Goal: Information Seeking & Learning: Learn about a topic

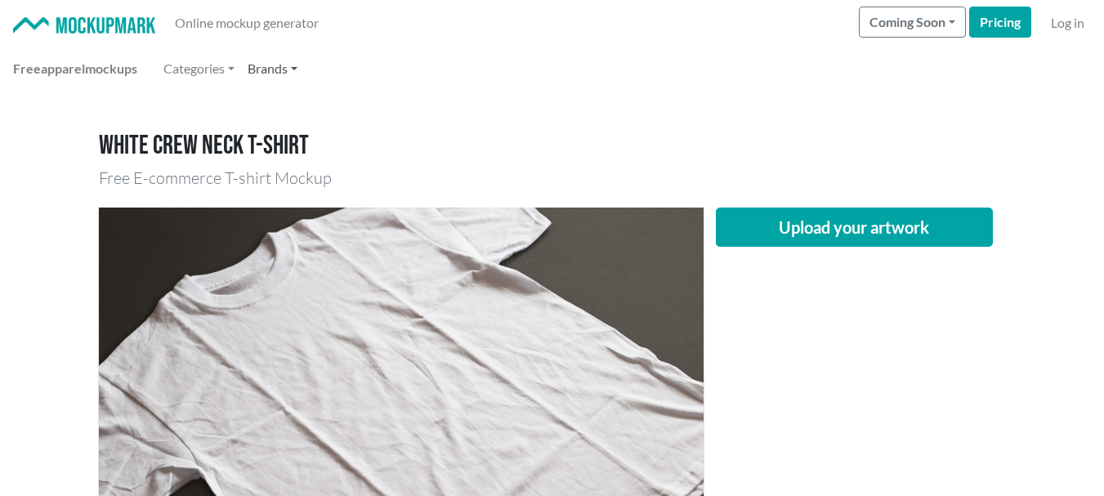
click at [302, 66] on link "Brands" at bounding box center [272, 68] width 63 height 33
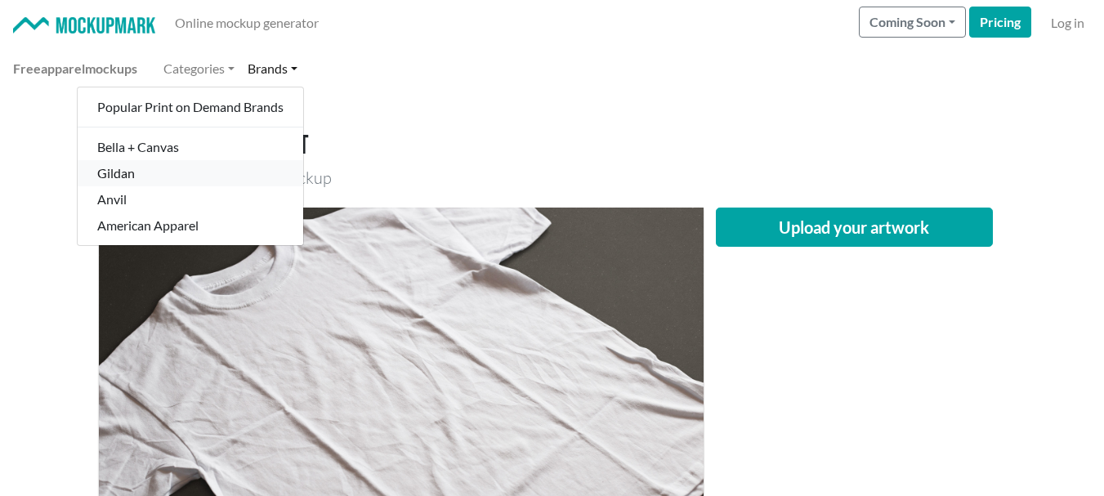
click at [192, 164] on link "Gildan" at bounding box center [190, 173] width 225 height 26
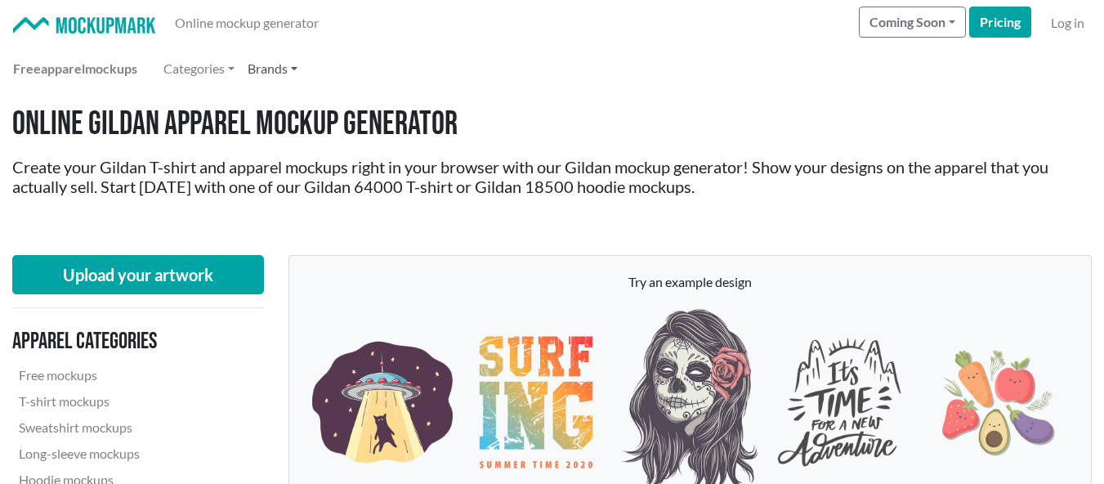
click at [288, 67] on link "Brands" at bounding box center [272, 68] width 63 height 33
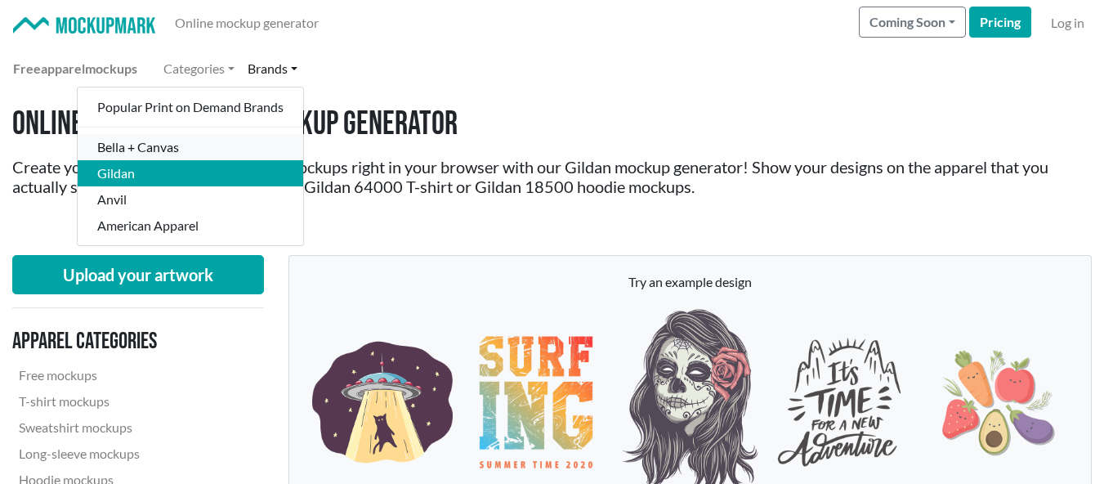
click at [230, 138] on link "Bella + Canvas" at bounding box center [190, 147] width 225 height 26
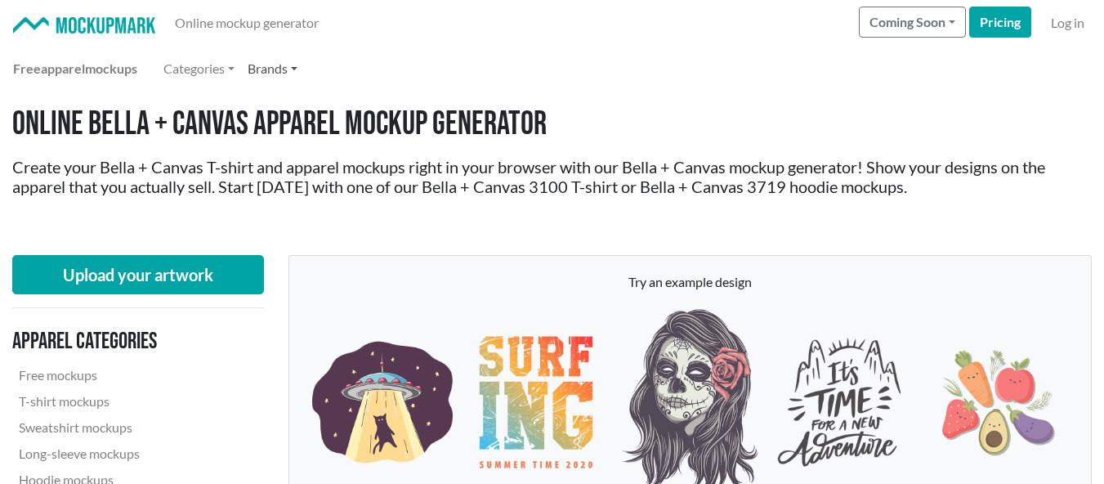
click at [303, 70] on link "Brands" at bounding box center [272, 68] width 63 height 33
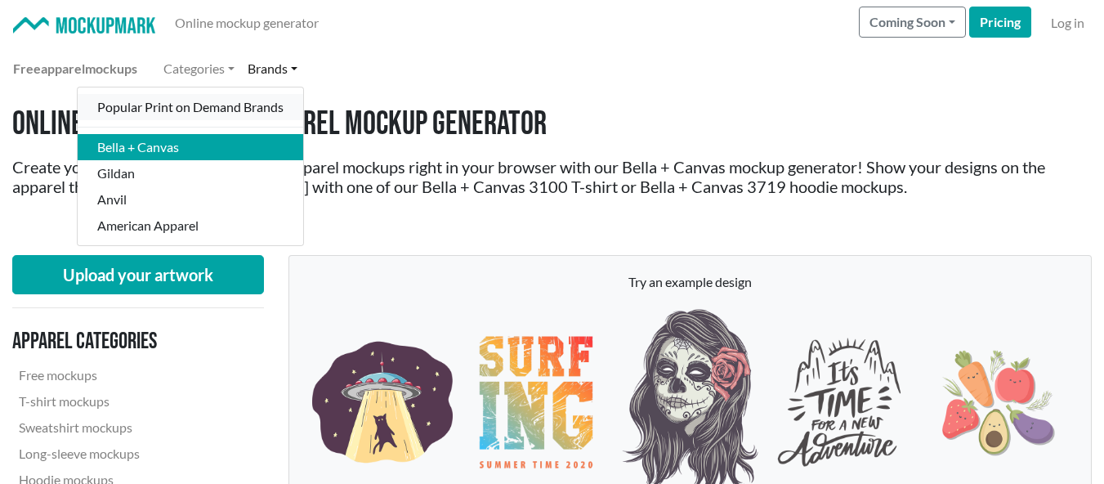
click at [234, 104] on link "Popular Print on Demand Brands" at bounding box center [190, 107] width 225 height 26
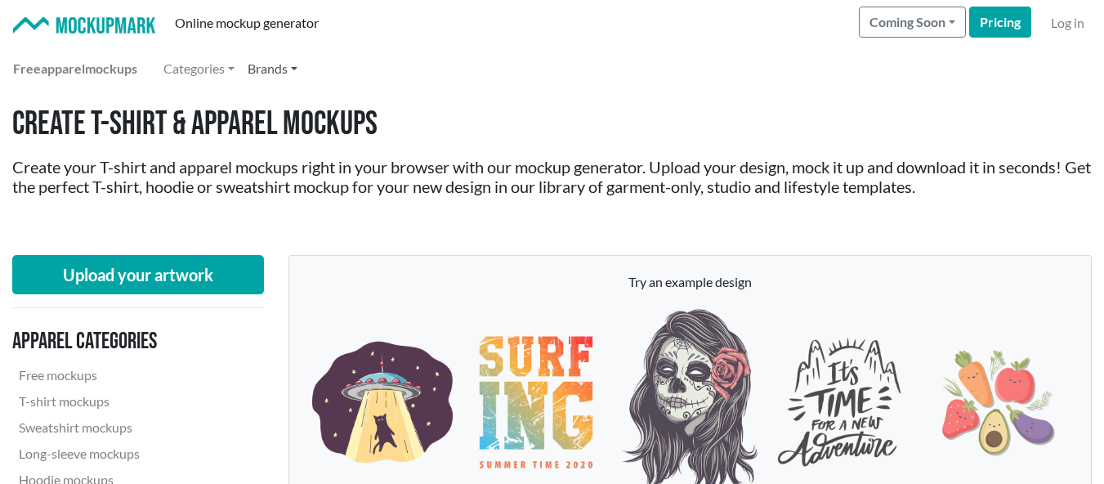
click at [292, 62] on link "Brands" at bounding box center [272, 68] width 63 height 33
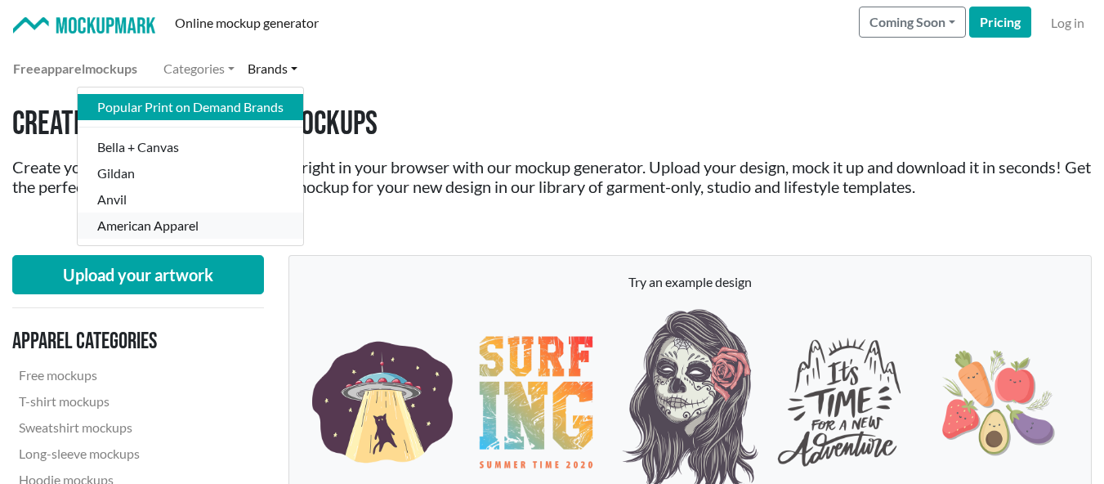
click at [180, 220] on link "American Apparel" at bounding box center [190, 225] width 225 height 26
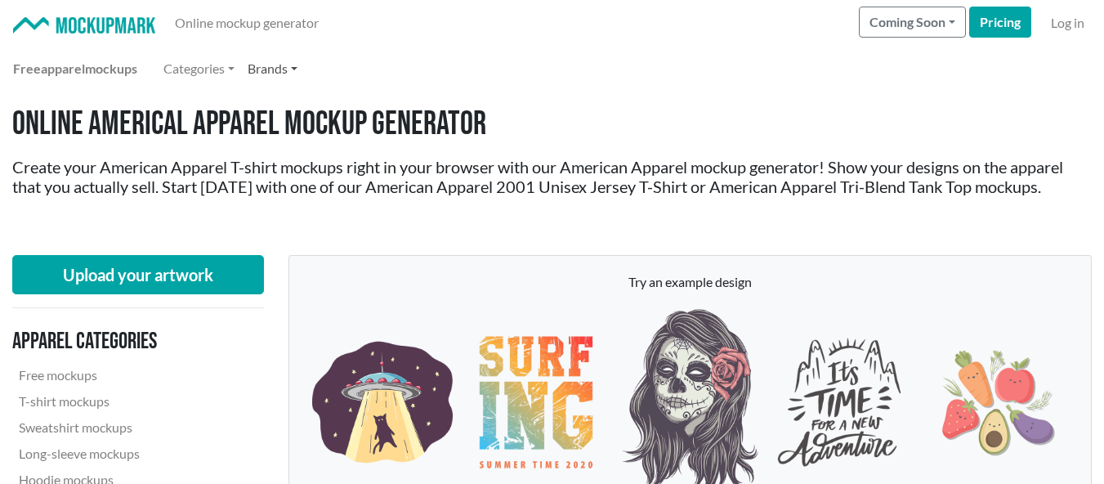
click at [299, 63] on link "Brands" at bounding box center [272, 68] width 63 height 33
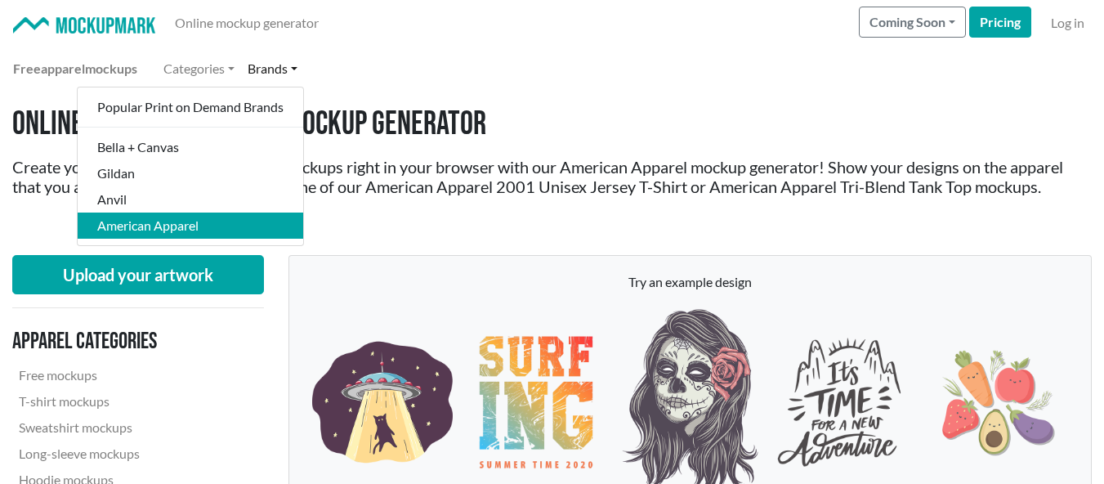
click at [420, 78] on div "Free apparel mockups Categories Brands Popular Print on Demand Brands Bella + C…" at bounding box center [552, 68] width 1078 height 33
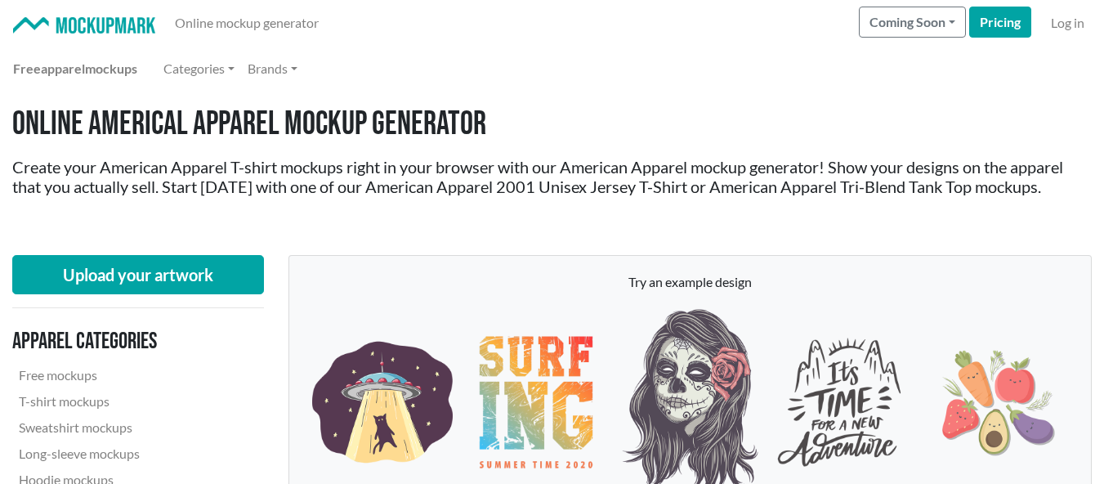
click at [77, 20] on img at bounding box center [84, 25] width 142 height 17
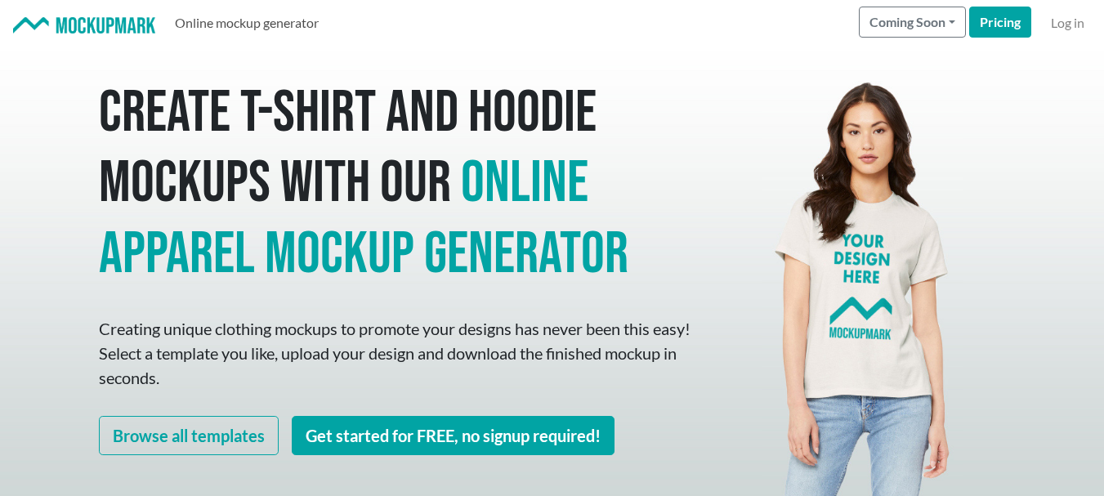
click at [241, 29] on link "Online mockup generator" at bounding box center [246, 23] width 157 height 33
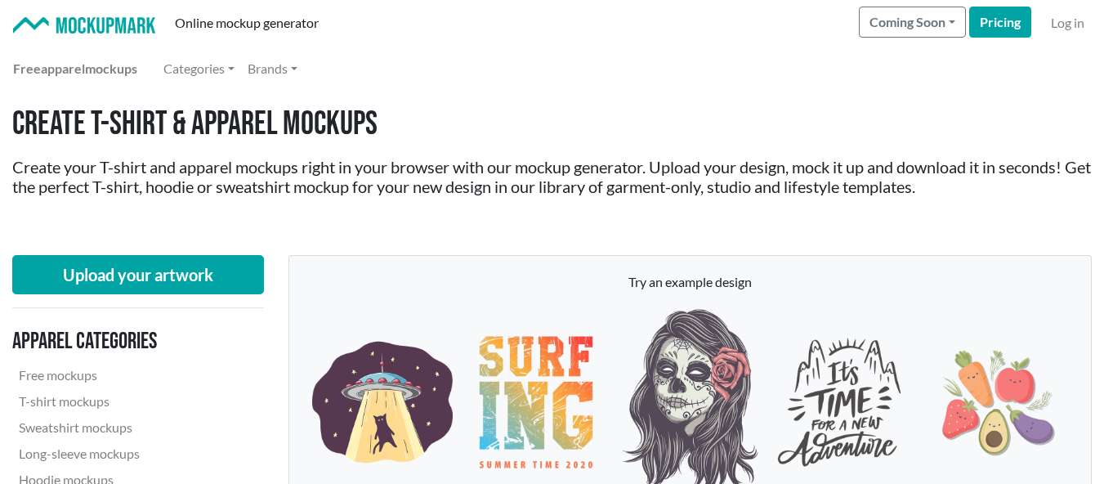
click at [127, 20] on img at bounding box center [84, 25] width 142 height 17
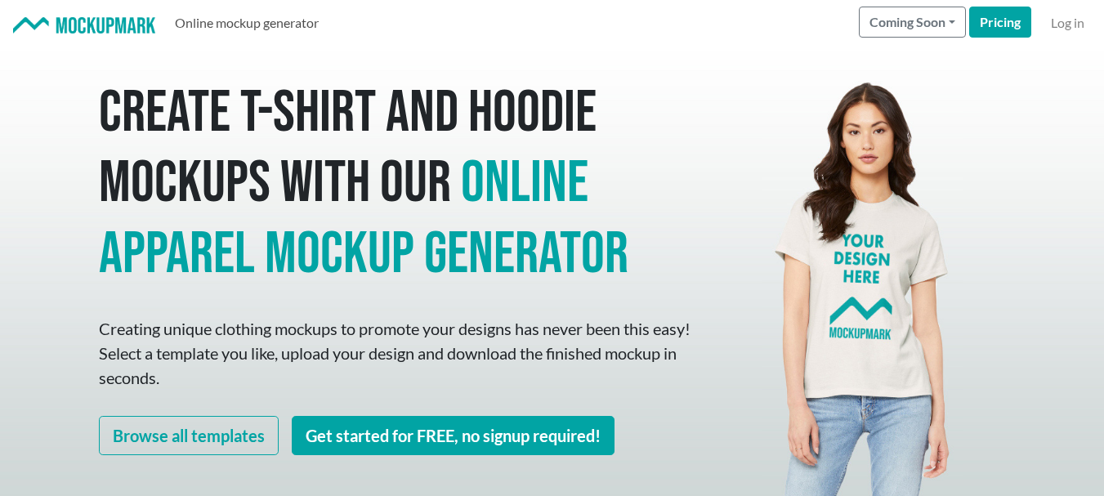
click at [234, 19] on link "Online mockup generator" at bounding box center [246, 23] width 157 height 33
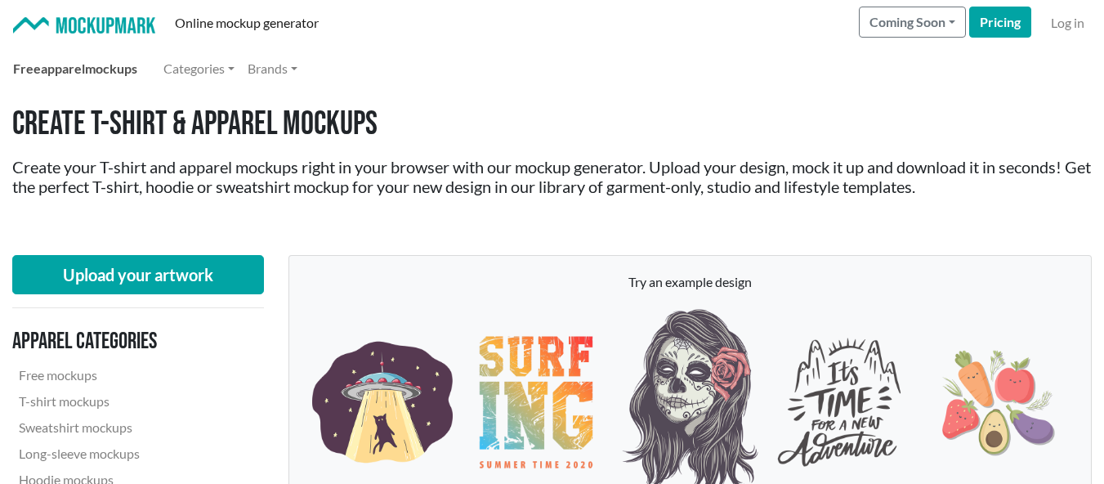
click at [69, 71] on span "apparel" at bounding box center [63, 68] width 44 height 16
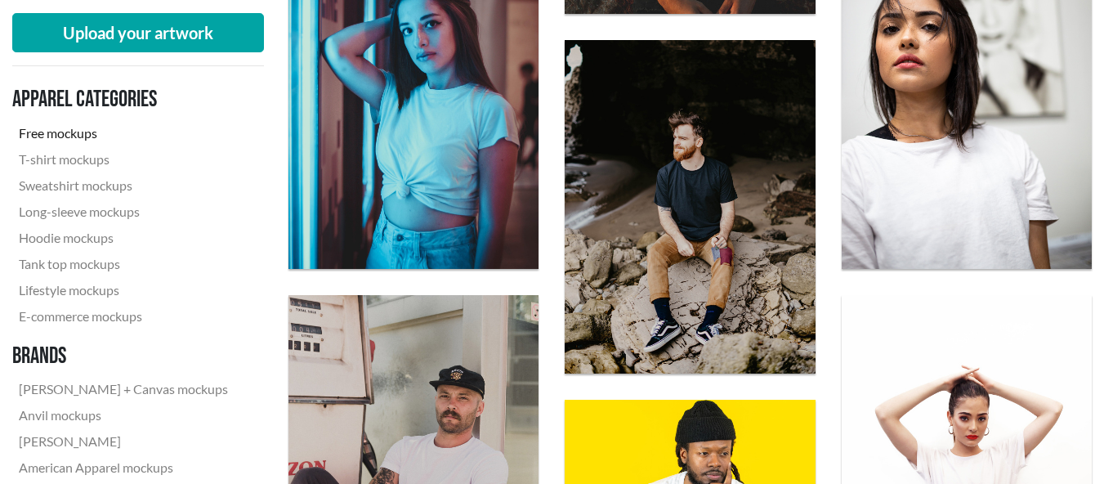
scroll to position [545, 0]
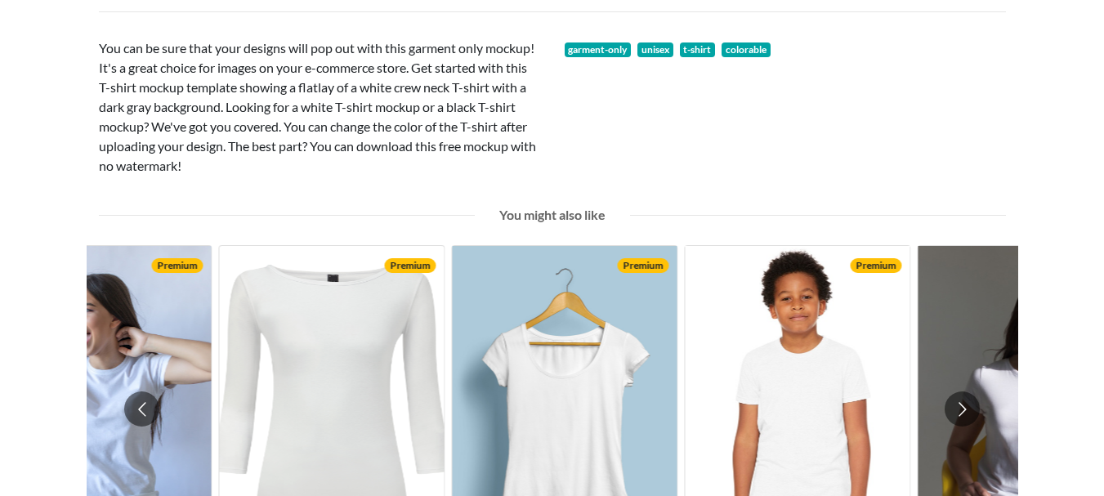
scroll to position [953, 0]
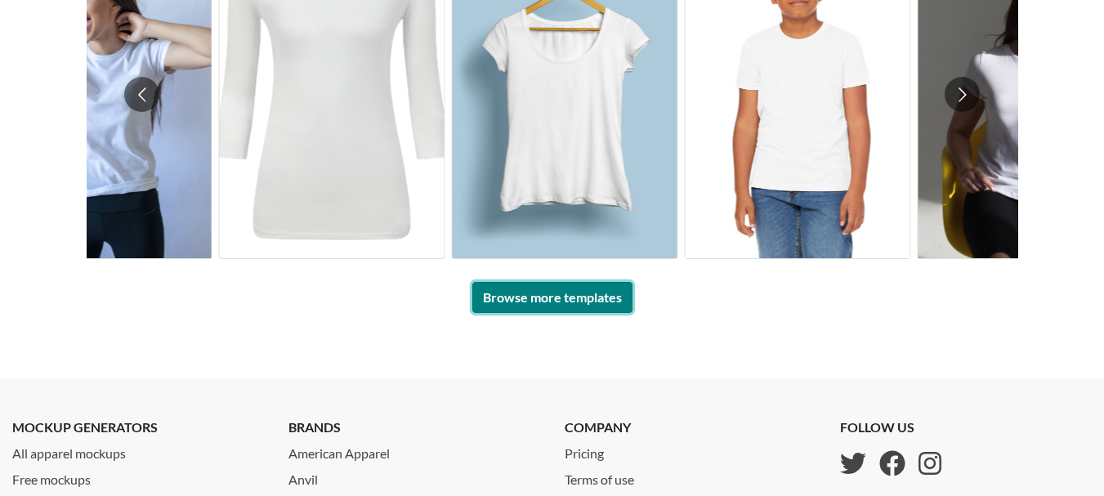
click at [579, 310] on link "Browse more templates" at bounding box center [552, 297] width 160 height 31
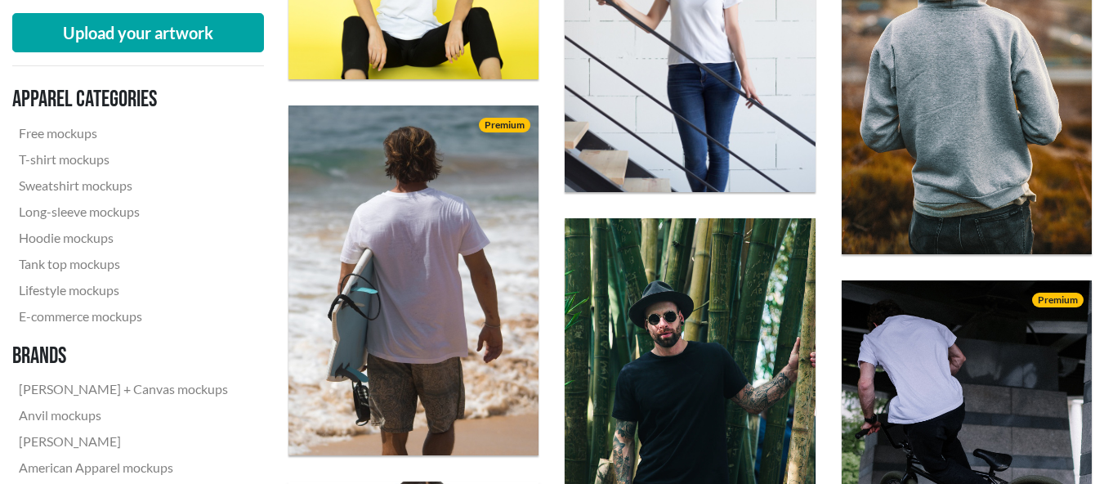
scroll to position [953, 0]
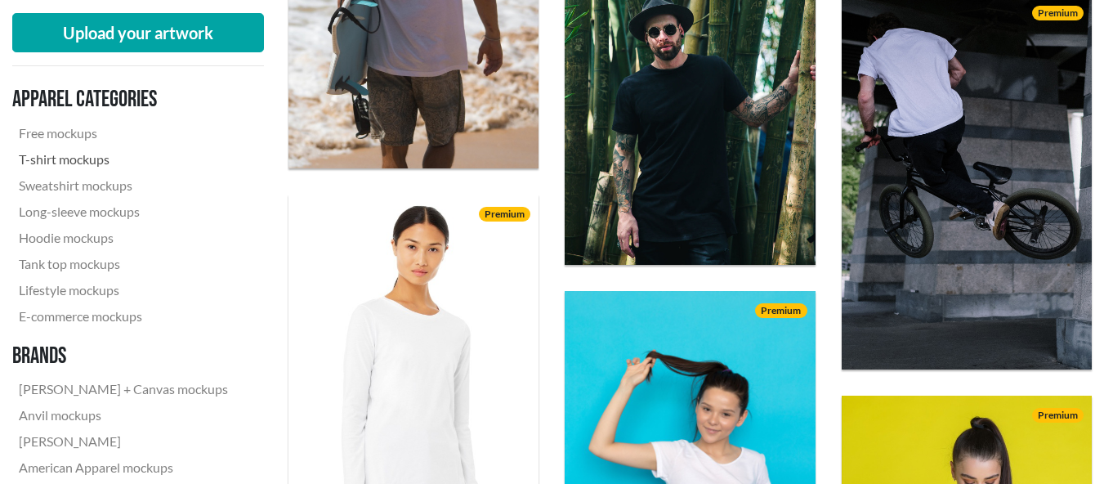
click at [39, 155] on link "T-shirt mockups" at bounding box center [123, 159] width 222 height 26
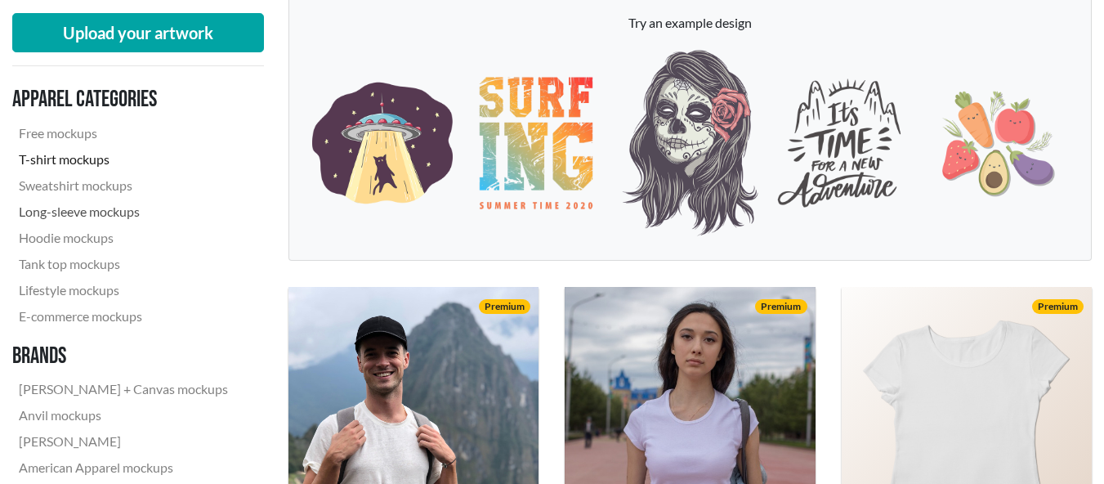
scroll to position [136, 0]
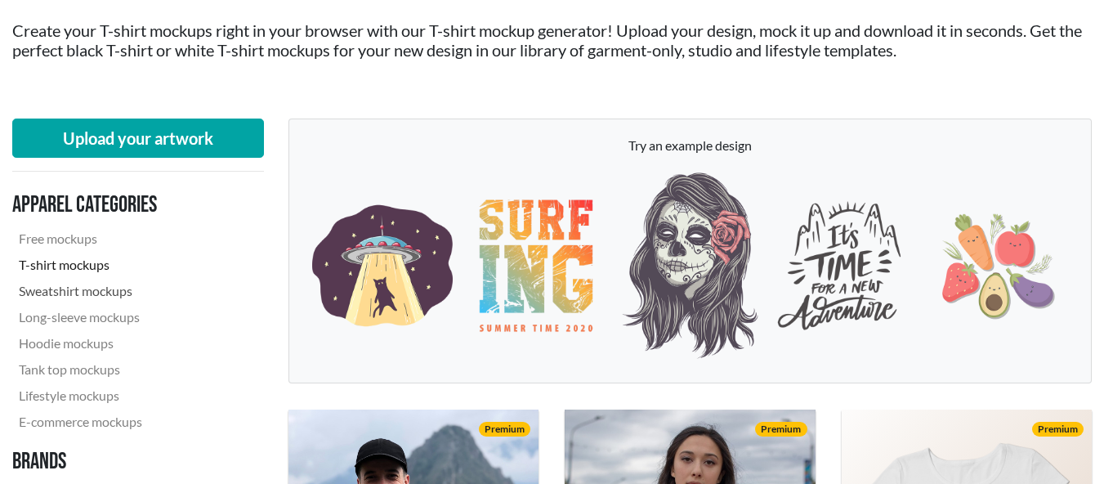
click at [83, 292] on link "Sweatshirt mockups" at bounding box center [123, 291] width 222 height 26
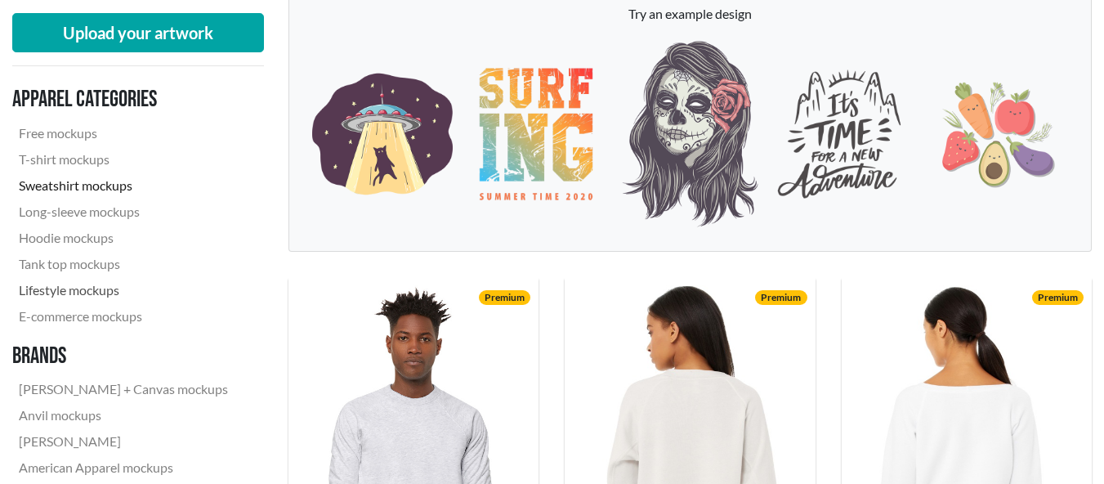
scroll to position [272, 0]
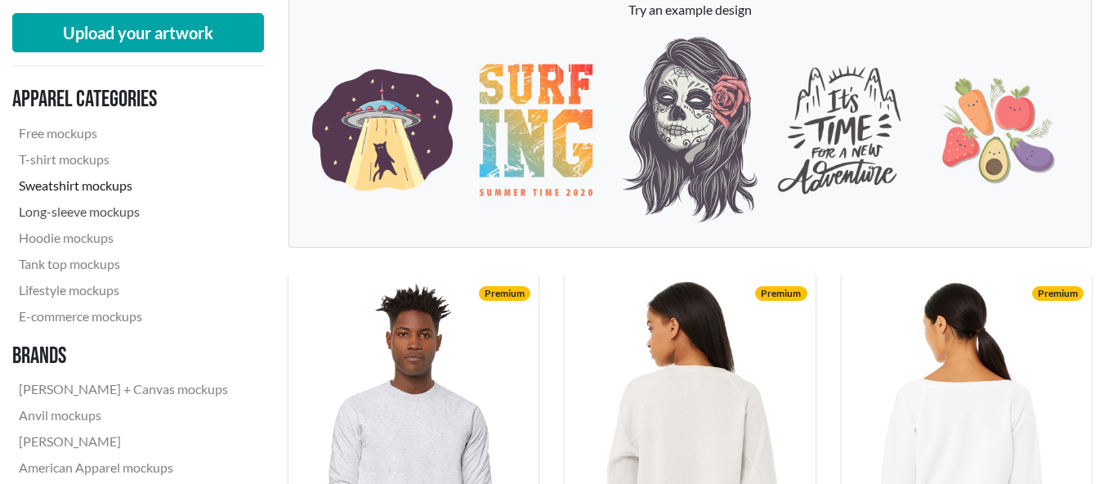
click at [60, 214] on link "Long-sleeve mockups" at bounding box center [123, 212] width 222 height 26
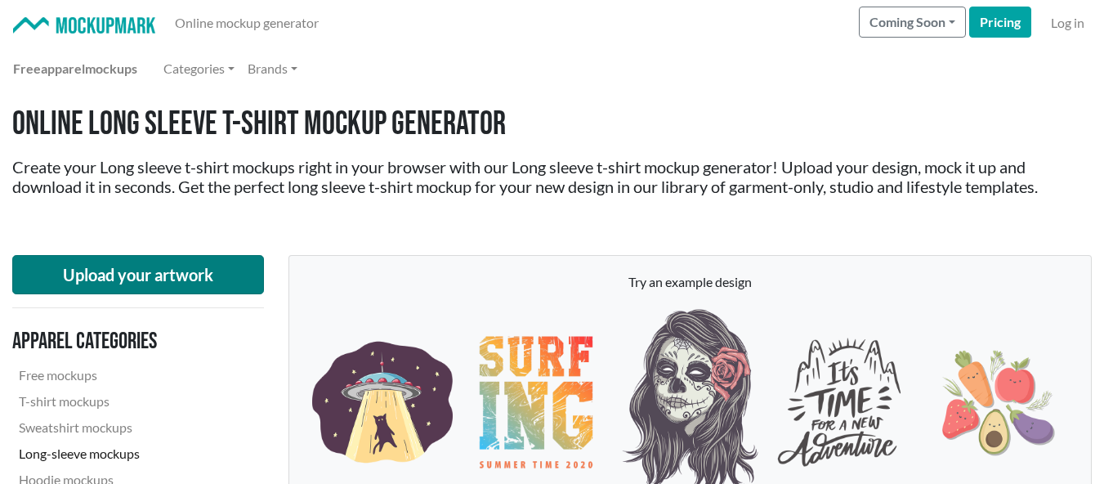
scroll to position [273, 0]
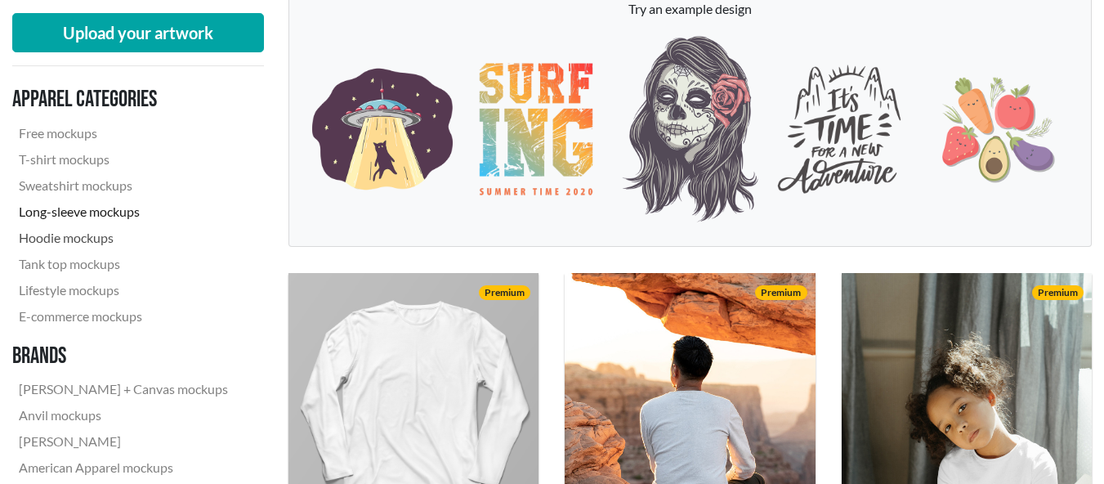
click at [69, 239] on link "Hoodie mockups" at bounding box center [123, 238] width 222 height 26
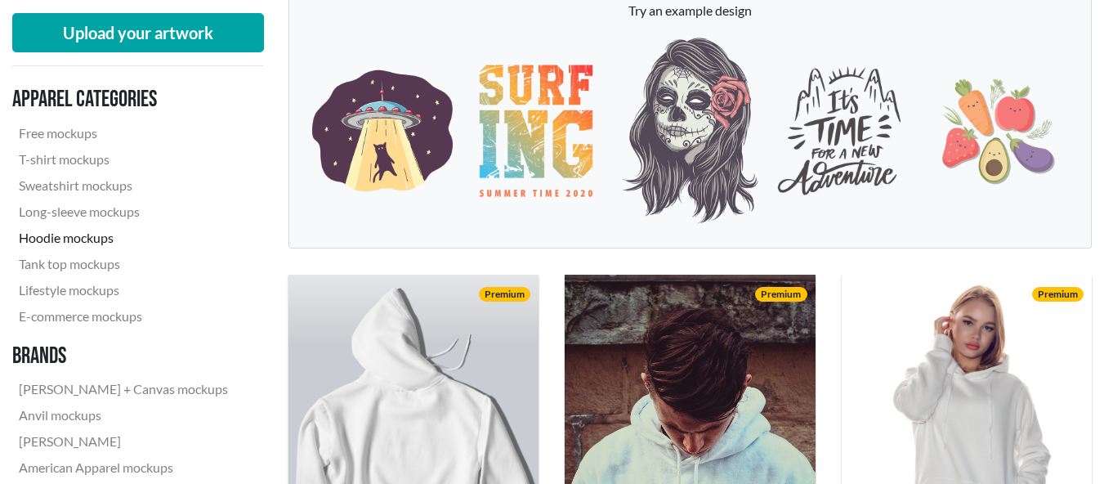
scroll to position [272, 0]
click at [79, 258] on link "Tank top mockups" at bounding box center [123, 264] width 222 height 26
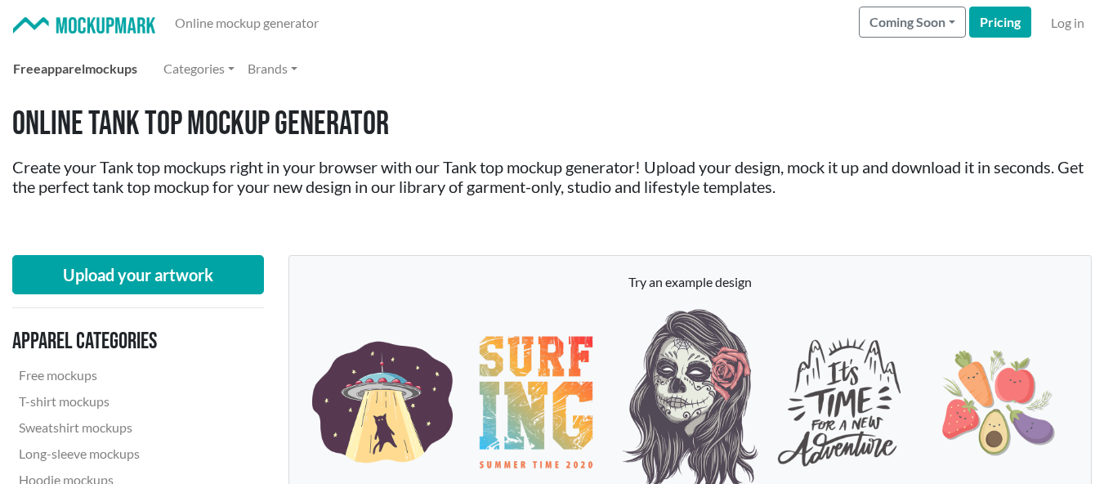
click at [90, 69] on link "Free apparel mockups" at bounding box center [75, 68] width 137 height 33
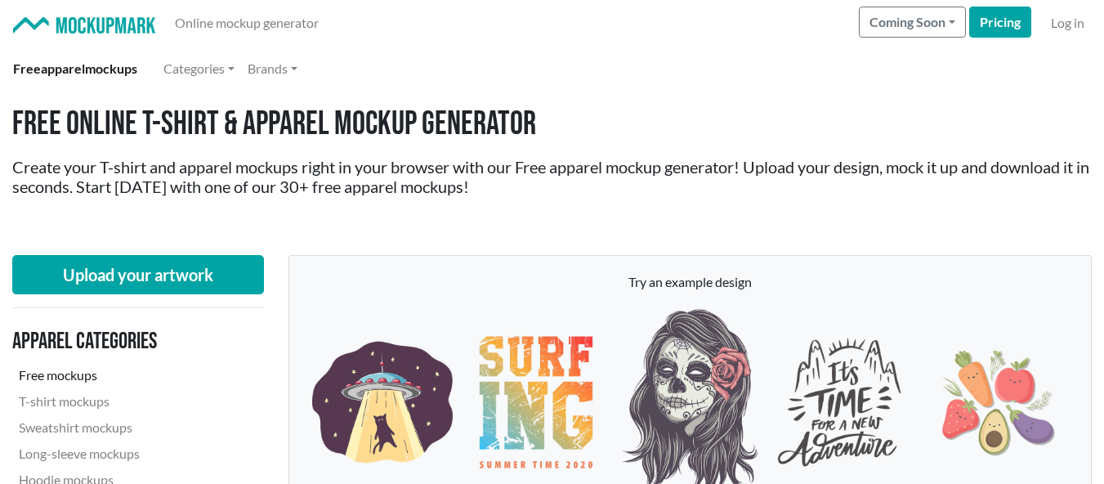
click at [108, 33] on img at bounding box center [84, 25] width 142 height 17
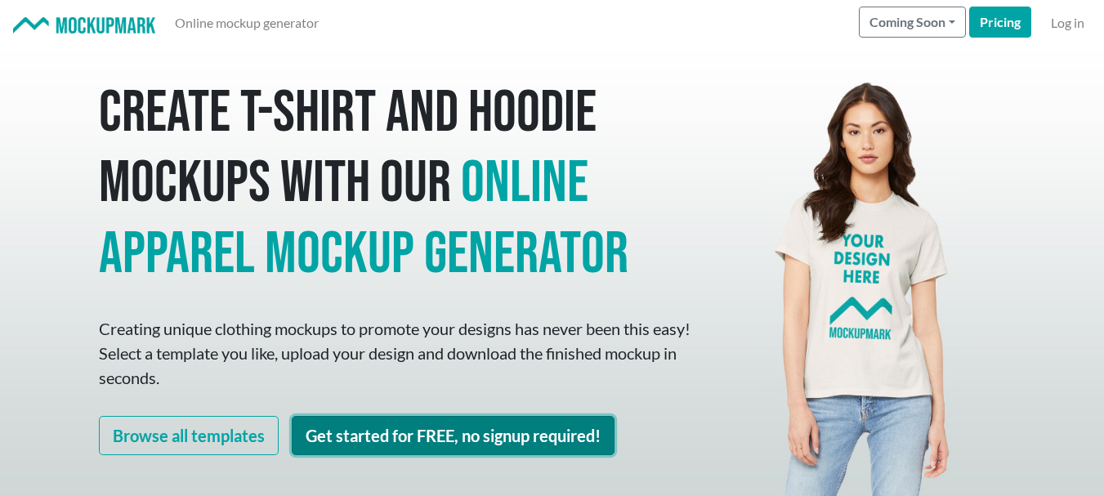
click at [542, 442] on link "Get started for FREE, no signup required!" at bounding box center [453, 435] width 323 height 39
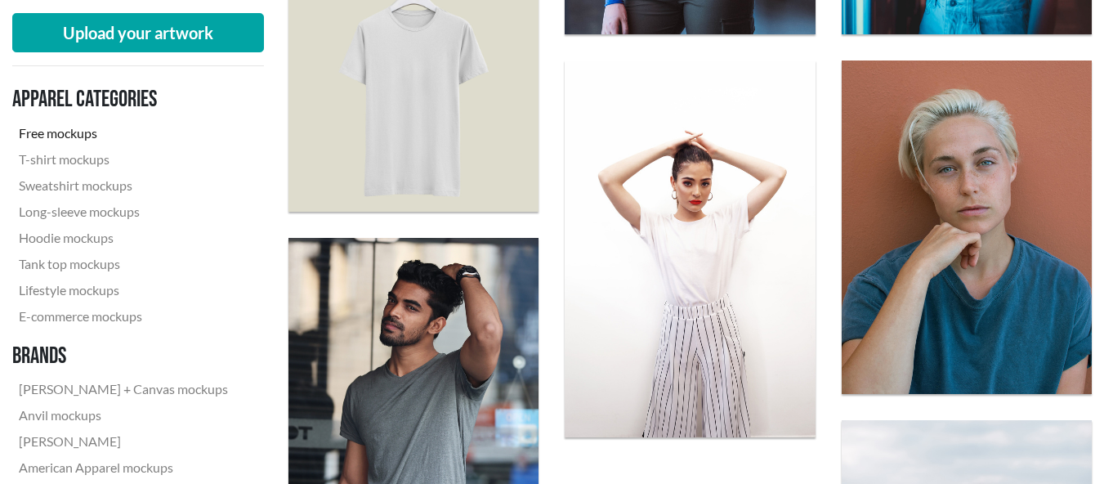
scroll to position [2451, 0]
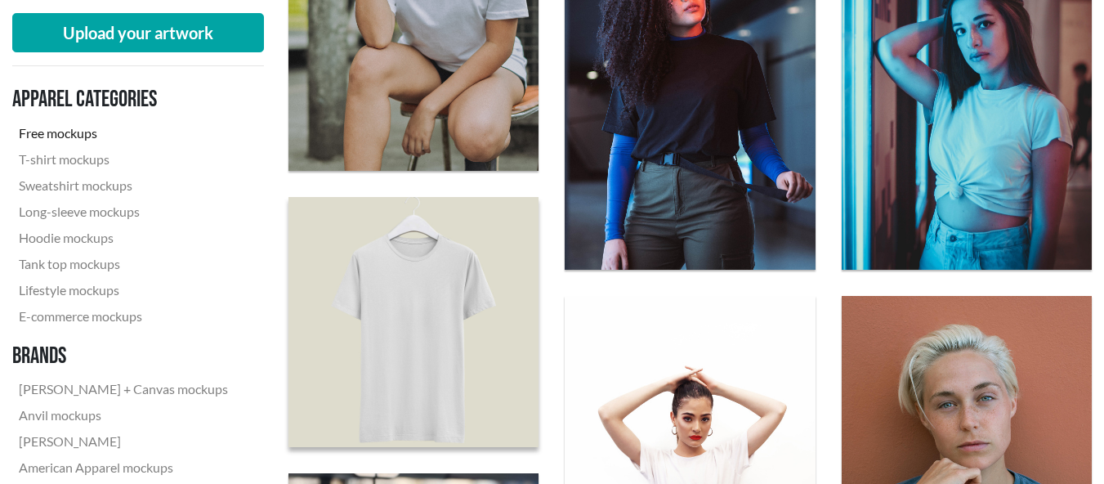
click at [480, 359] on img at bounding box center [412, 321] width 275 height 275
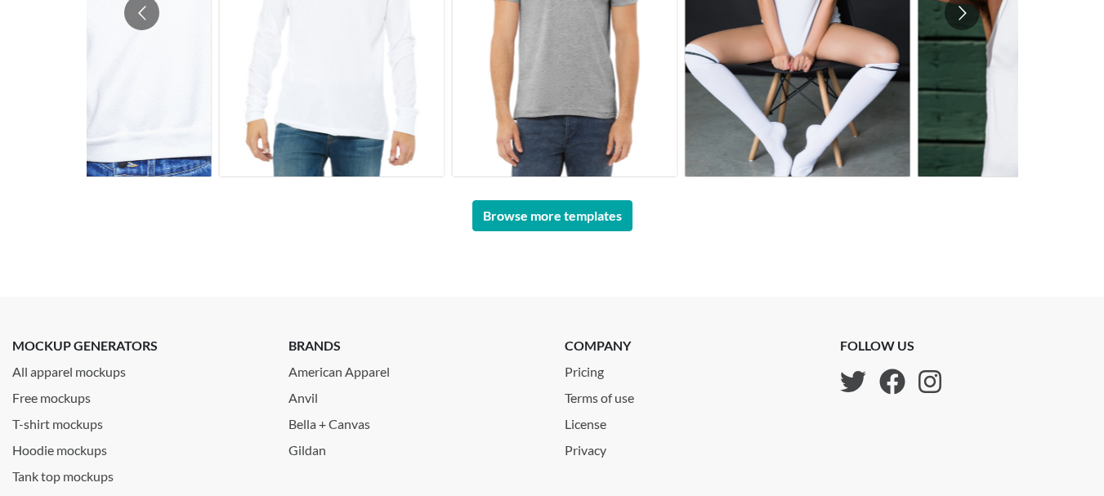
scroll to position [899, 0]
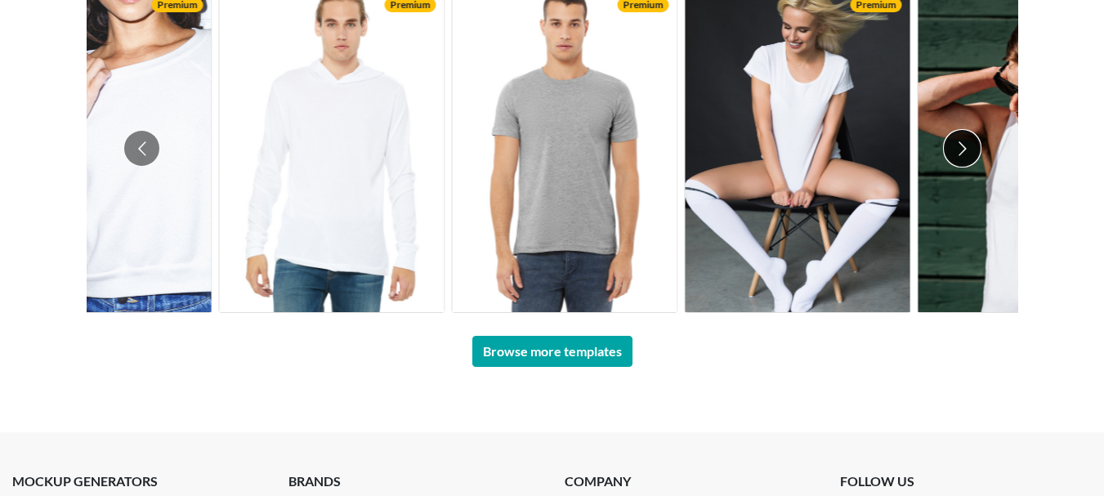
click at [967, 138] on button "Go to next slide" at bounding box center [961, 148] width 35 height 35
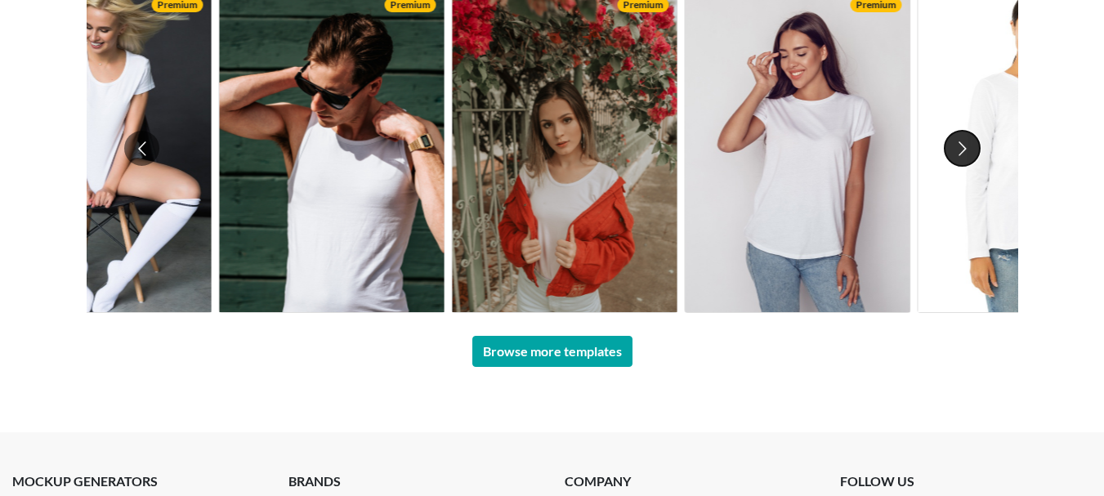
click at [964, 145] on button "Go to next slide" at bounding box center [961, 148] width 35 height 35
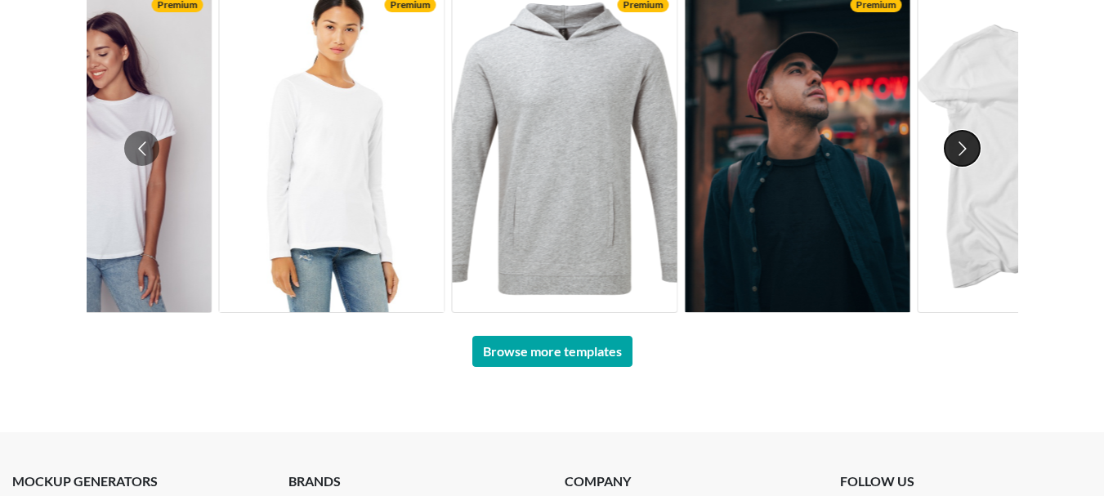
click at [964, 145] on button "Go to next slide" at bounding box center [961, 148] width 35 height 35
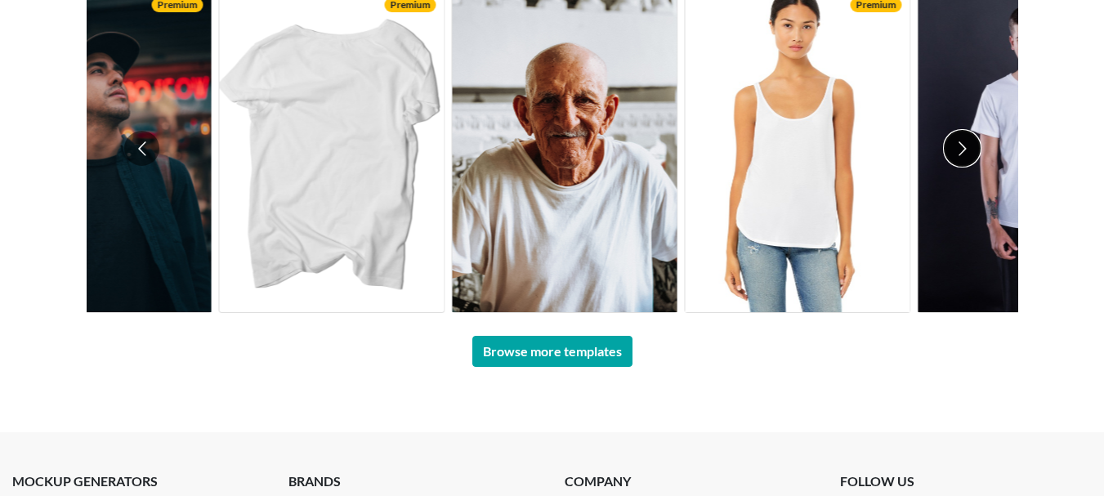
click at [964, 145] on button "Go to next slide" at bounding box center [961, 148] width 35 height 35
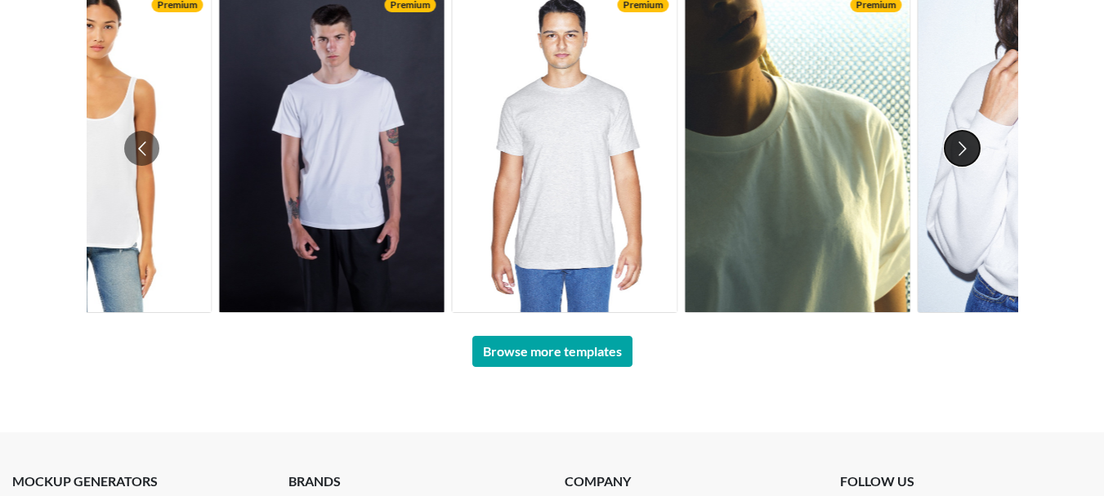
click at [964, 145] on button "Go to next slide" at bounding box center [961, 148] width 35 height 35
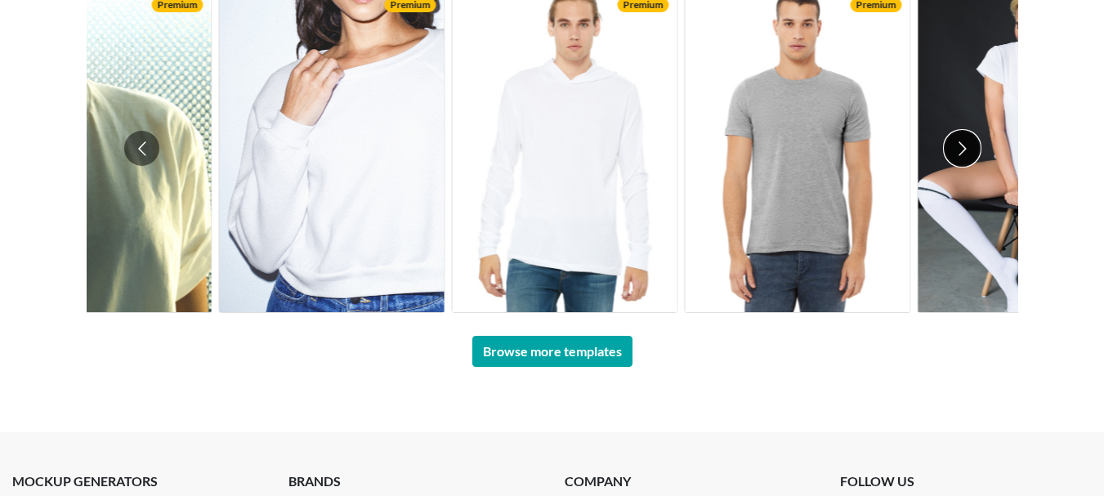
click at [964, 145] on button "Go to next slide" at bounding box center [961, 148] width 35 height 35
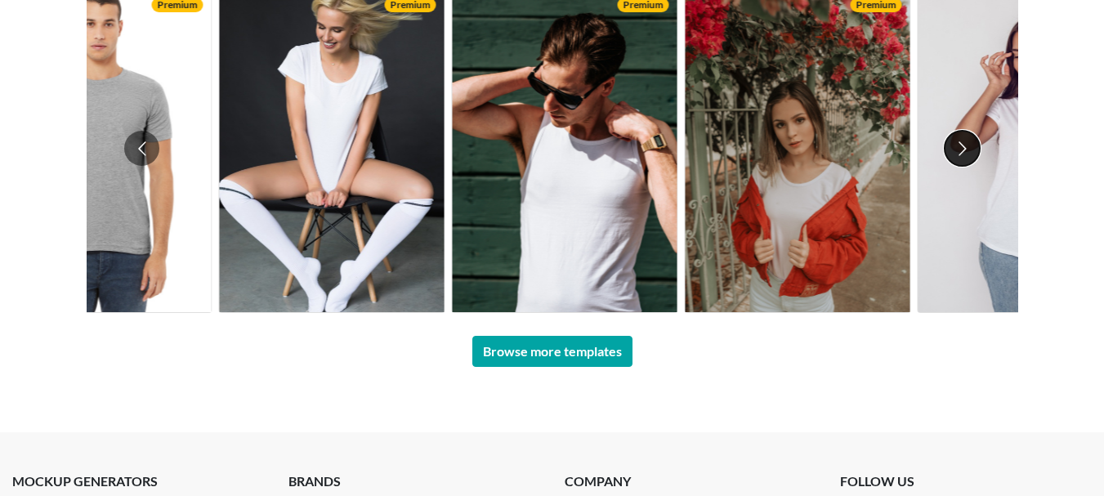
click at [964, 145] on button "Go to next slide" at bounding box center [961, 148] width 35 height 35
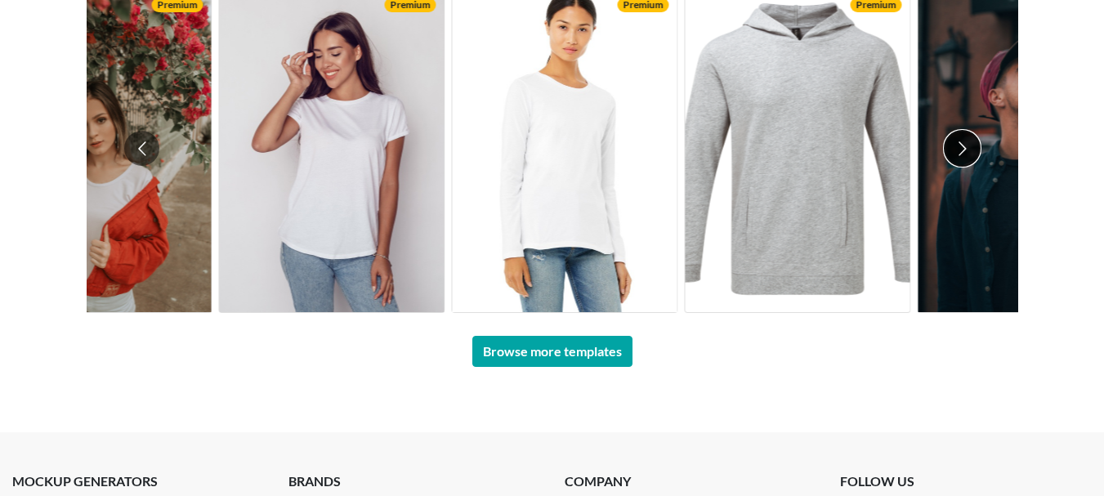
click at [964, 145] on button "Go to next slide" at bounding box center [961, 148] width 35 height 35
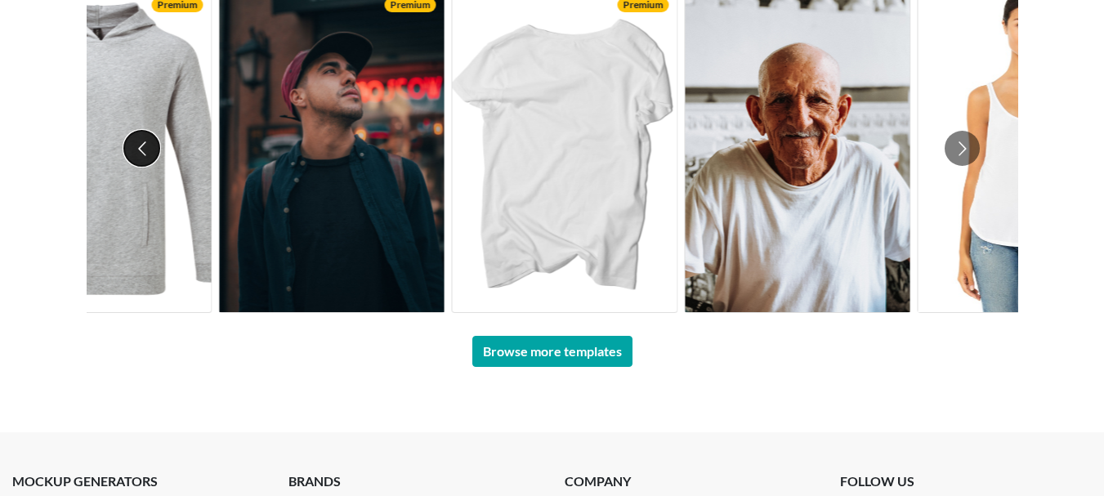
click at [136, 146] on button "Go to previous slide" at bounding box center [141, 148] width 35 height 35
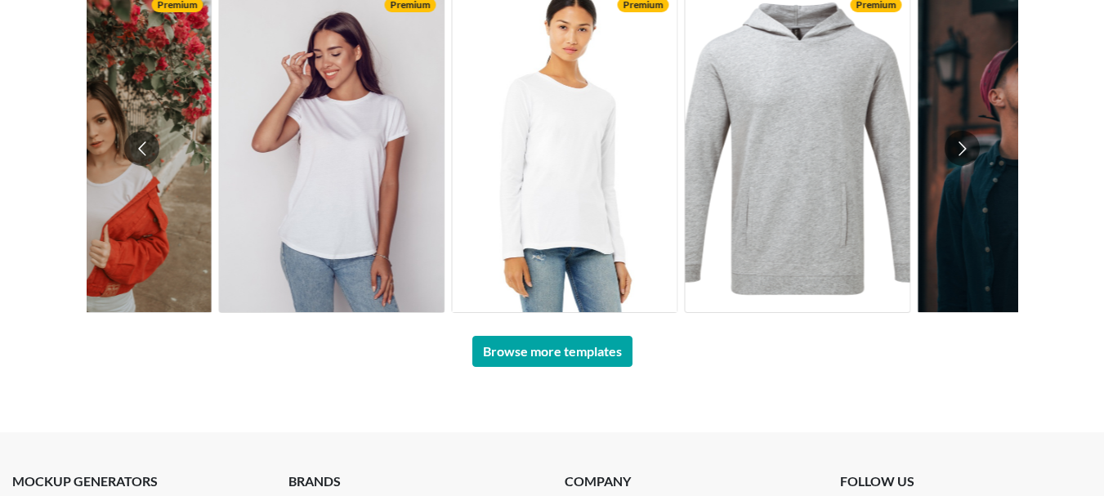
click at [779, 190] on img at bounding box center [797, 148] width 225 height 327
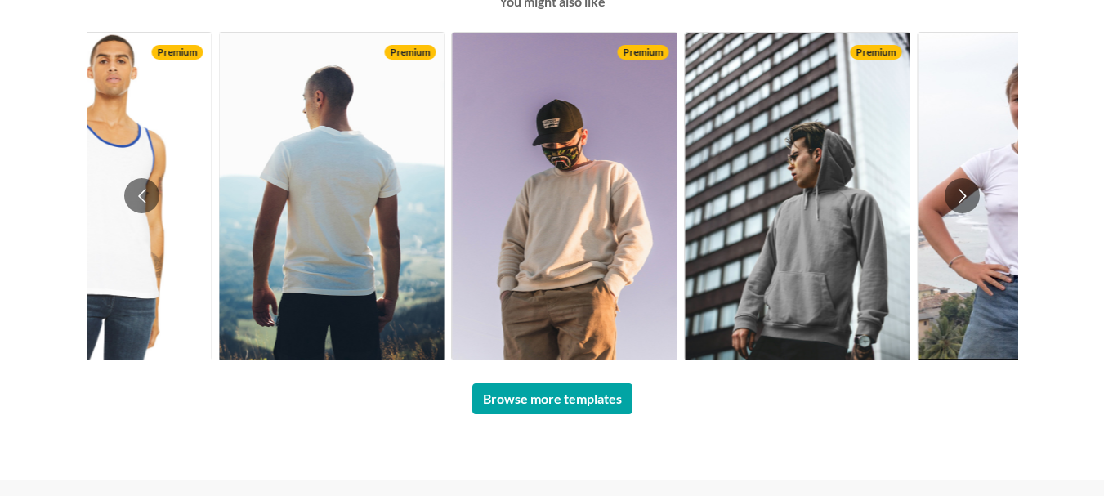
scroll to position [1089, 0]
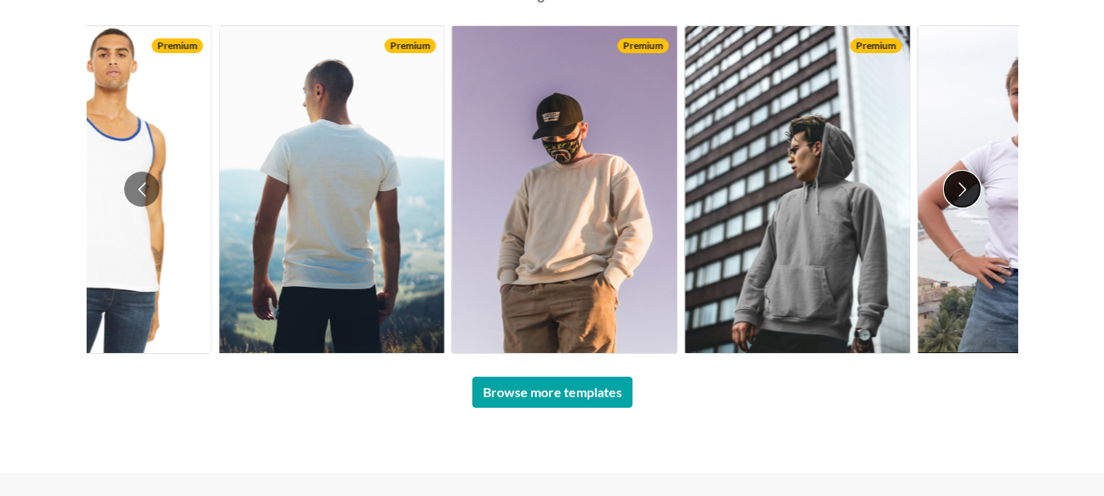
click at [965, 190] on button "Go to next slide" at bounding box center [961, 189] width 35 height 35
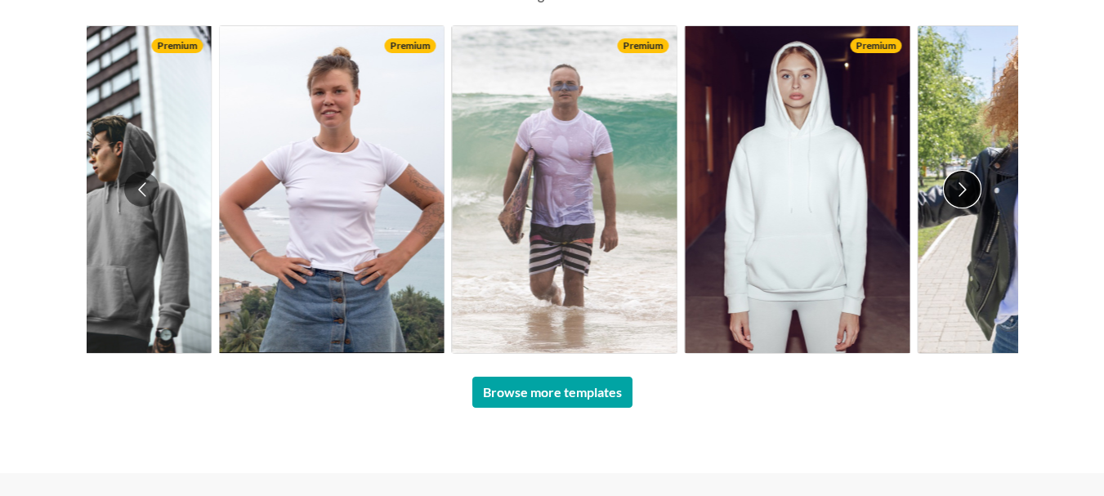
click at [965, 190] on button "Go to next slide" at bounding box center [961, 189] width 35 height 35
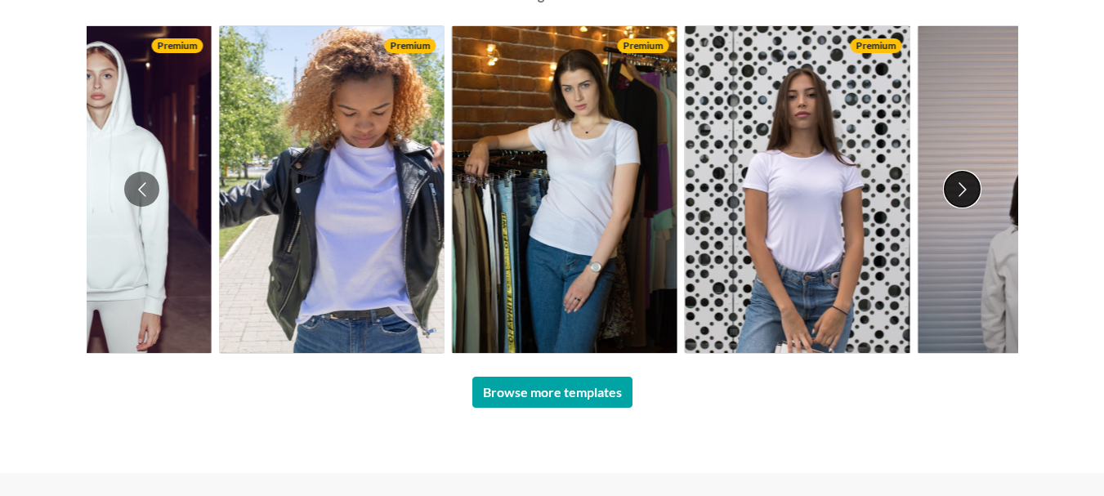
click at [965, 190] on button "Go to next slide" at bounding box center [961, 189] width 35 height 35
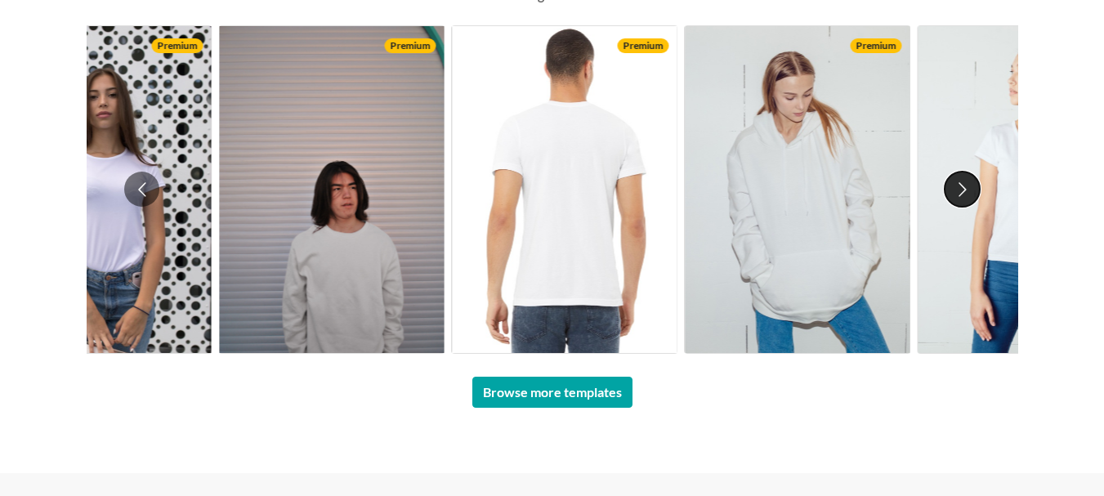
click at [965, 190] on button "Go to next slide" at bounding box center [961, 189] width 35 height 35
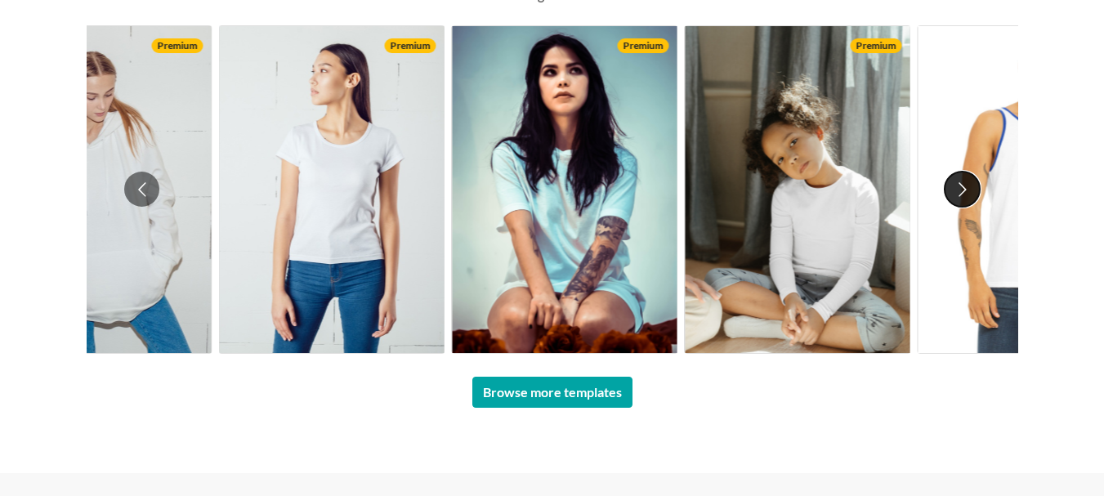
click at [965, 190] on button "Go to next slide" at bounding box center [961, 189] width 35 height 35
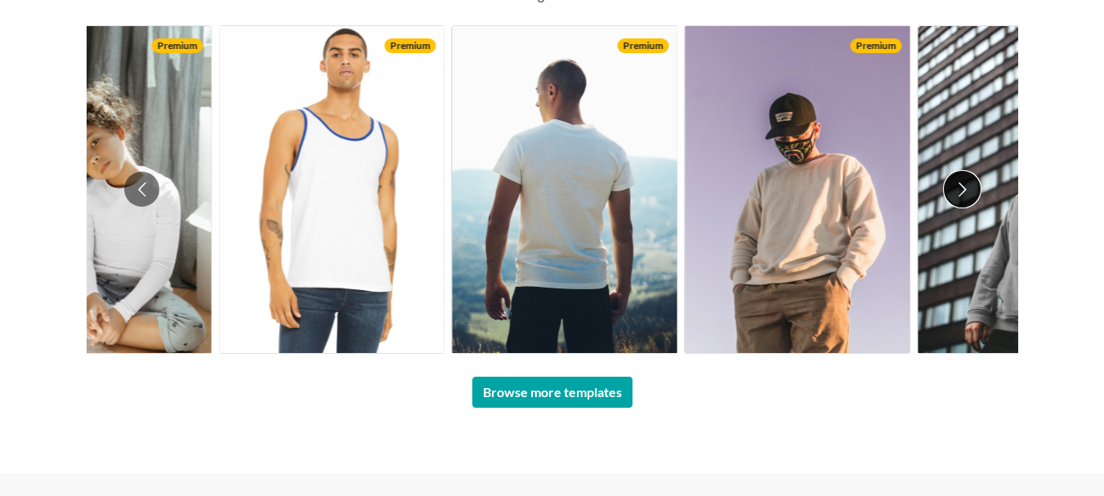
click at [965, 190] on button "Go to next slide" at bounding box center [961, 189] width 35 height 35
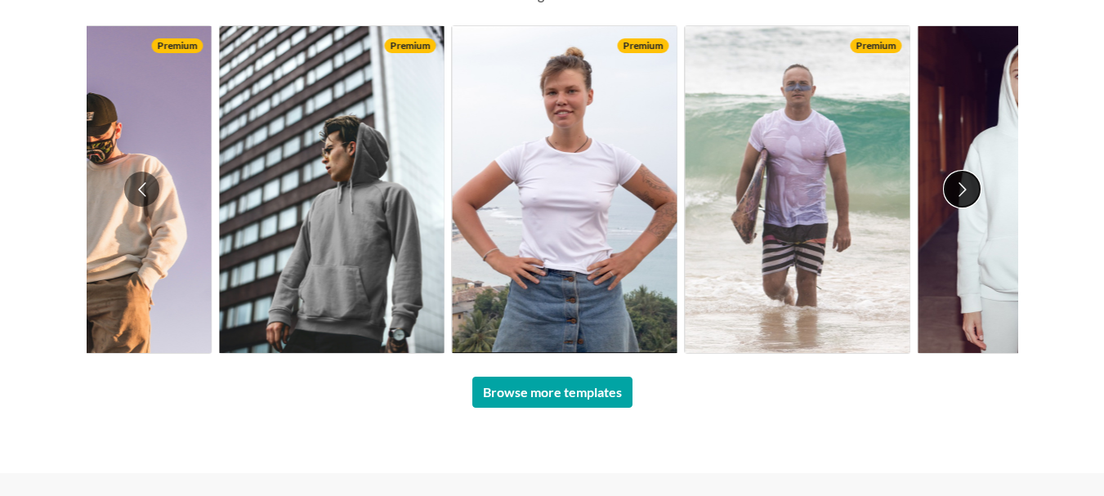
click at [965, 190] on button "Go to next slide" at bounding box center [961, 189] width 35 height 35
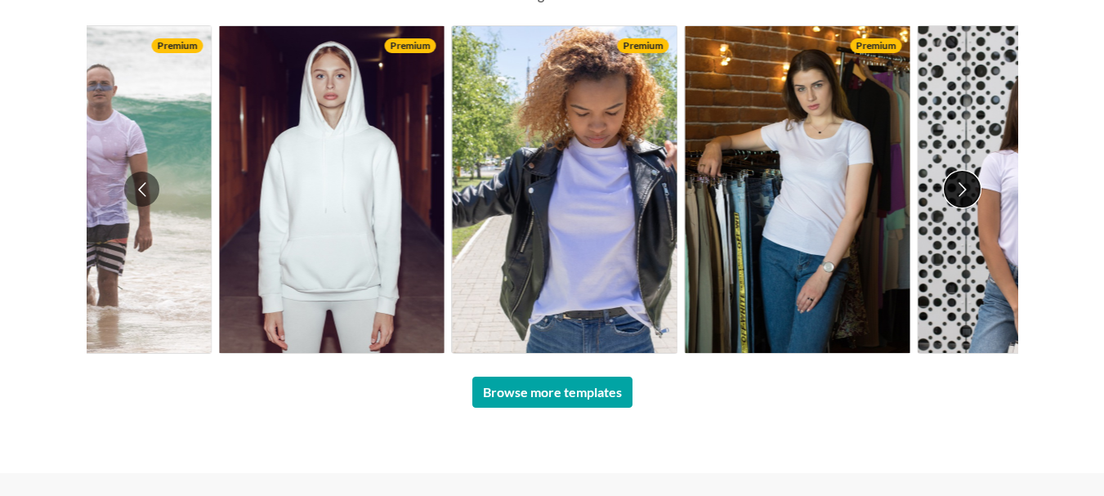
click at [965, 190] on button "Go to next slide" at bounding box center [961, 189] width 35 height 35
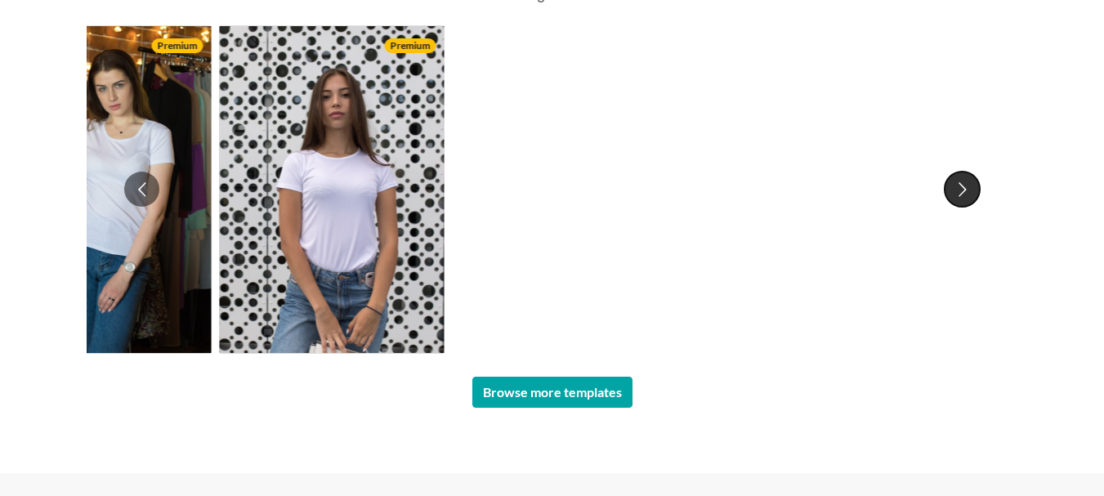
click at [965, 190] on button "Go to next slide" at bounding box center [961, 189] width 35 height 35
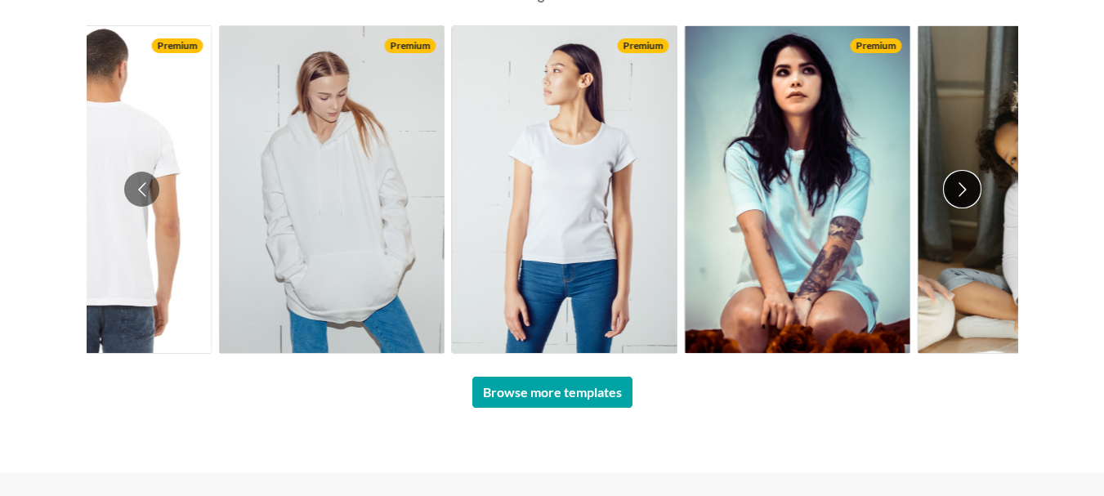
click at [965, 190] on button "Go to next slide" at bounding box center [961, 189] width 35 height 35
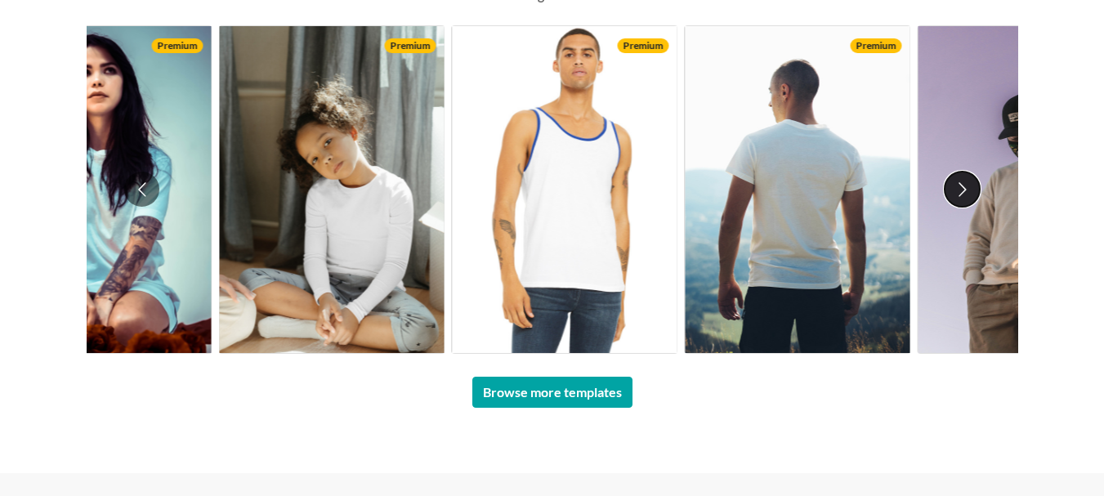
click at [965, 190] on button "Go to next slide" at bounding box center [961, 189] width 35 height 35
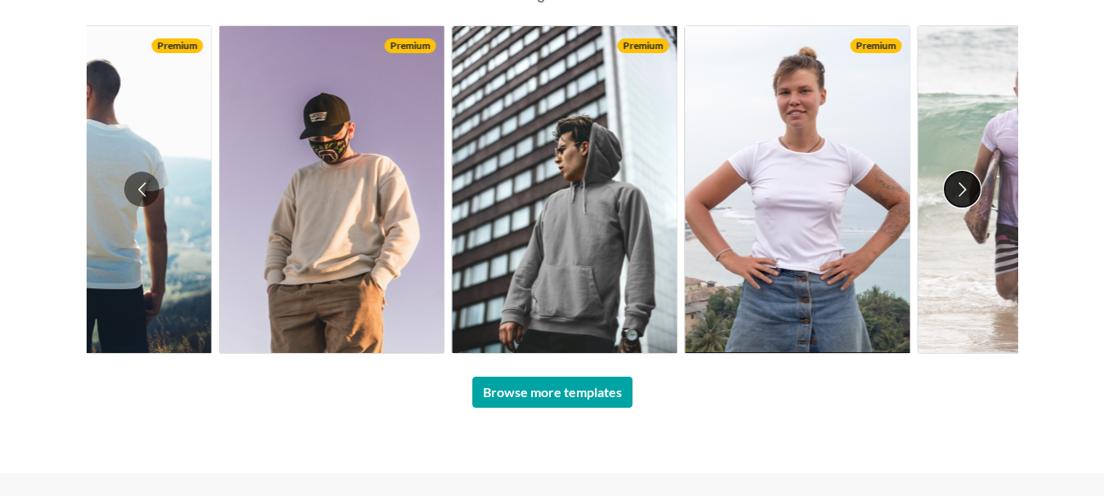
click at [965, 190] on button "Go to next slide" at bounding box center [961, 189] width 35 height 35
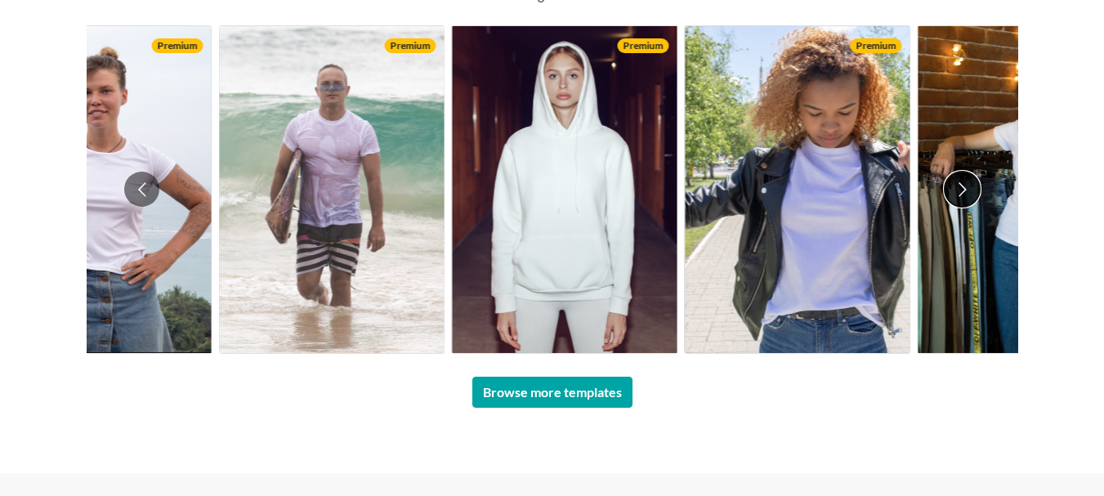
click at [965, 190] on button "Go to next slide" at bounding box center [961, 189] width 35 height 35
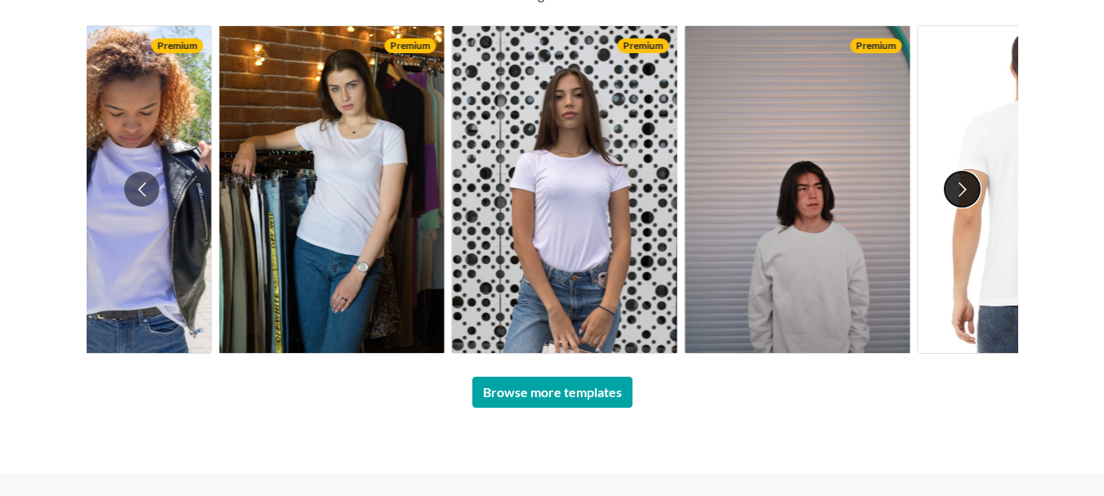
click at [965, 190] on button "Go to next slide" at bounding box center [961, 189] width 35 height 35
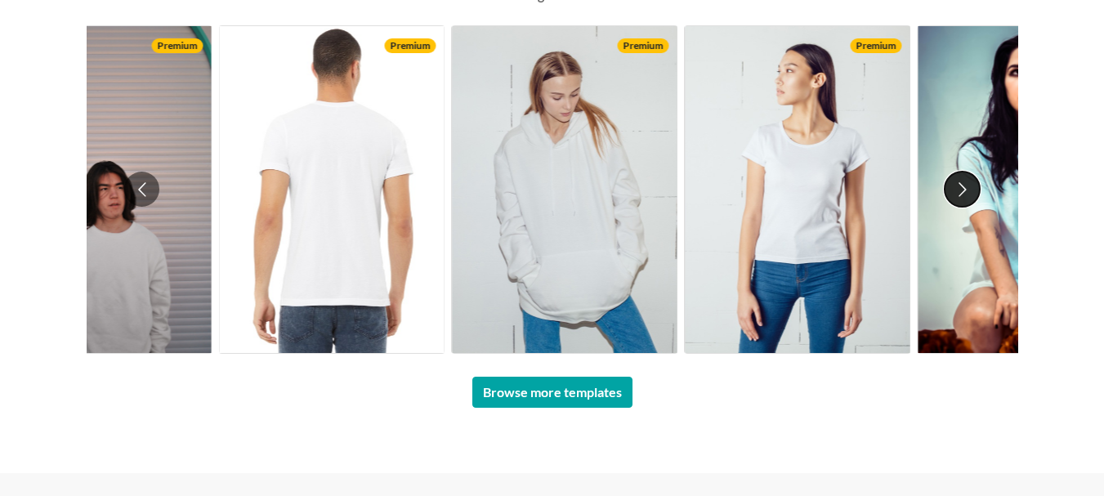
click at [965, 190] on button "Go to next slide" at bounding box center [961, 189] width 35 height 35
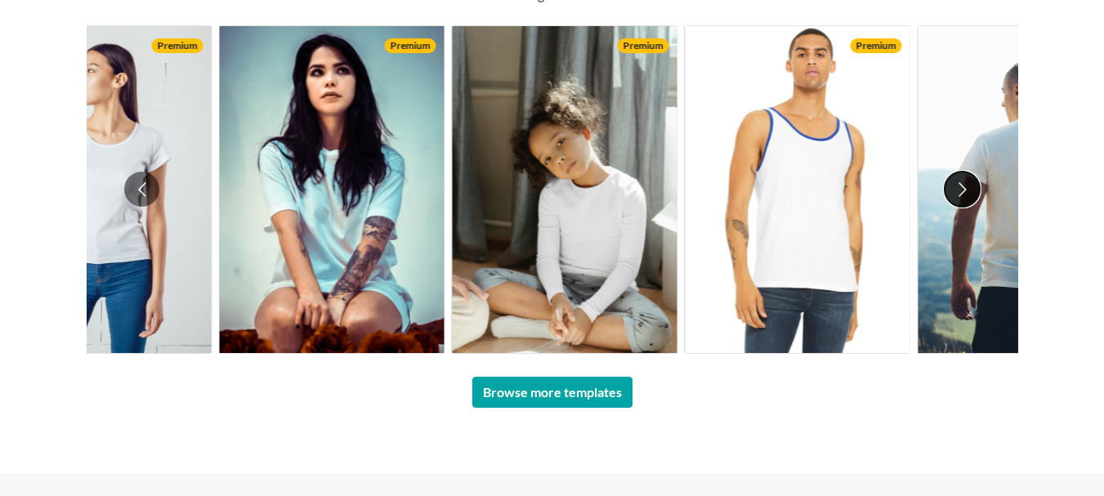
click at [965, 190] on button "Go to next slide" at bounding box center [961, 189] width 35 height 35
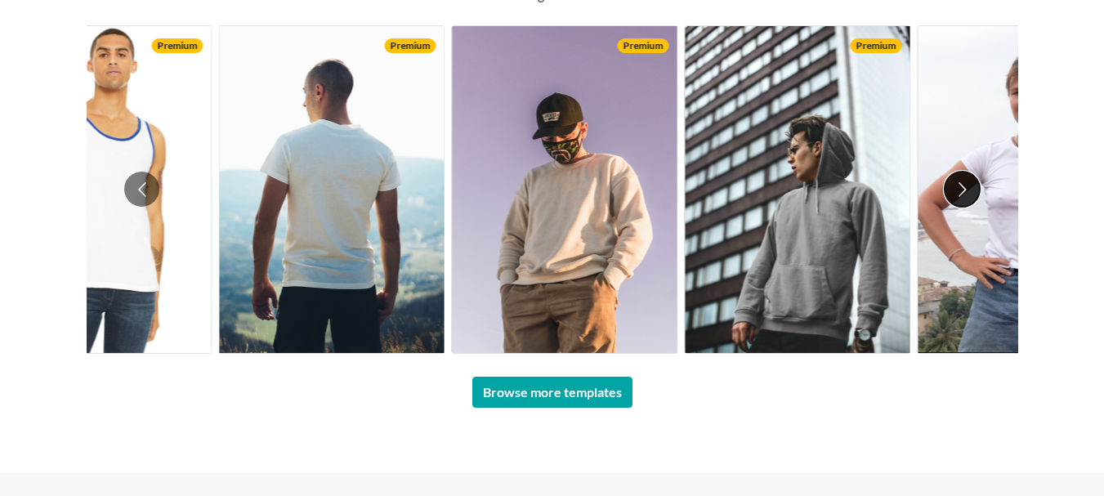
click at [965, 190] on button "Go to next slide" at bounding box center [961, 189] width 35 height 35
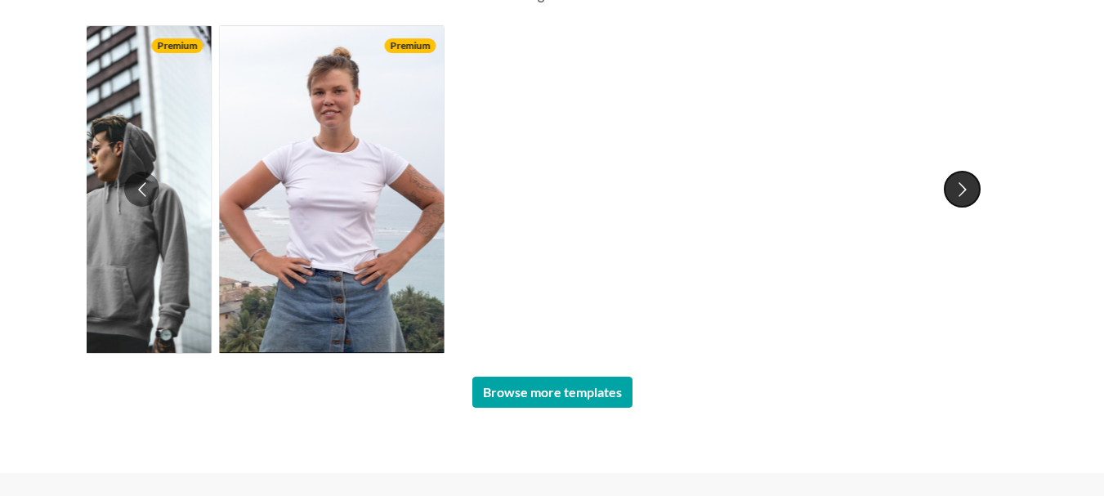
click at [966, 192] on button "Go to next slide" at bounding box center [961, 189] width 35 height 35
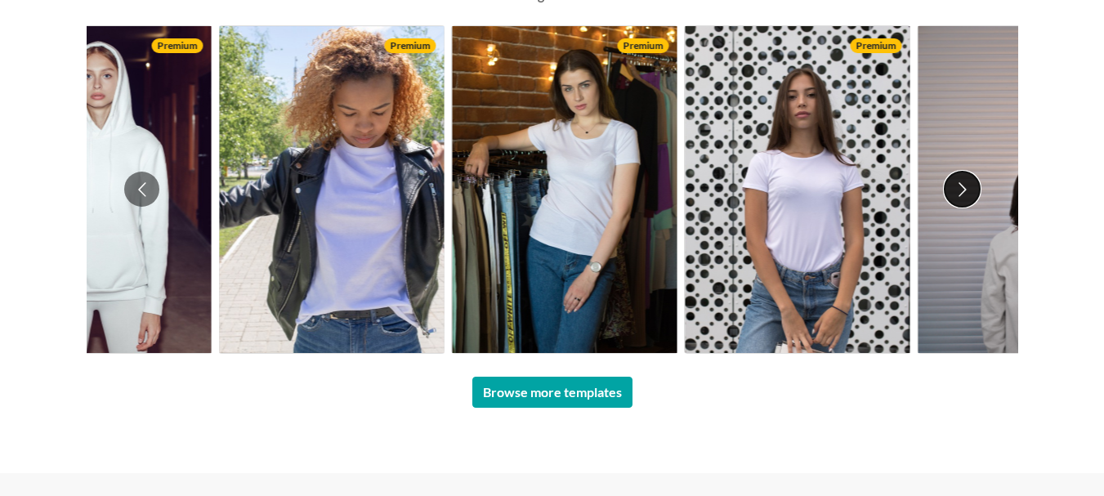
click at [966, 192] on button "Go to next slide" at bounding box center [961, 189] width 35 height 35
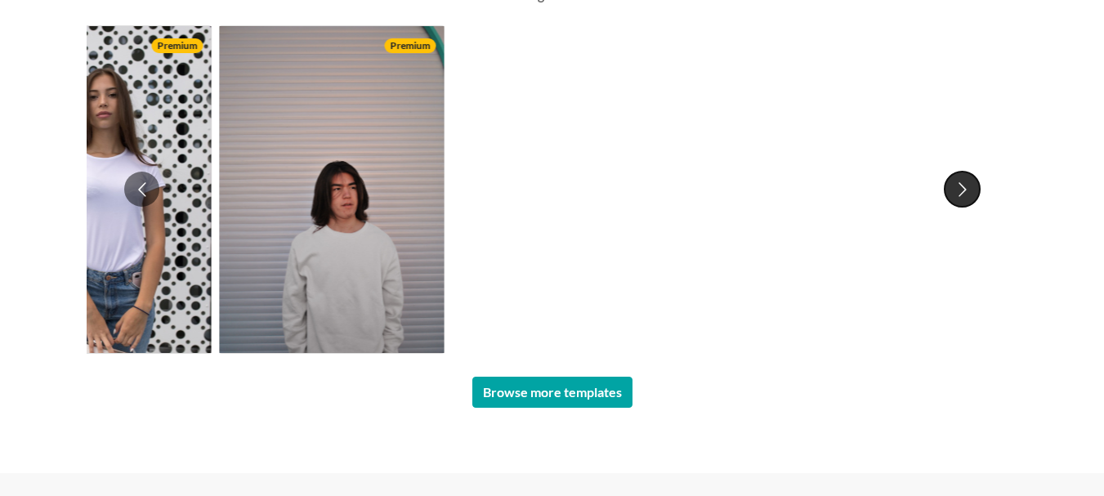
click at [968, 193] on button "Go to next slide" at bounding box center [961, 189] width 35 height 35
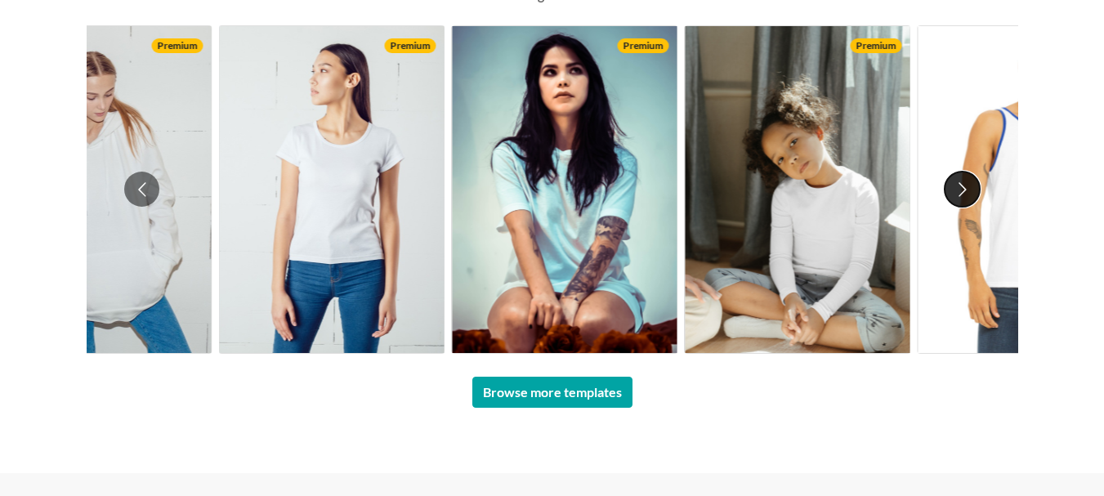
click at [969, 193] on button "Go to next slide" at bounding box center [961, 189] width 35 height 35
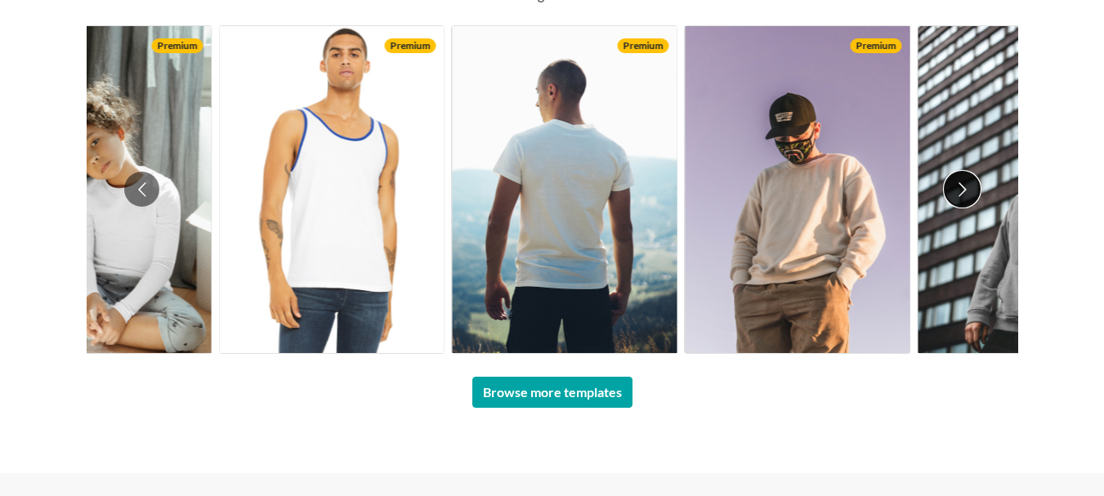
click at [969, 193] on button "Go to next slide" at bounding box center [961, 189] width 35 height 35
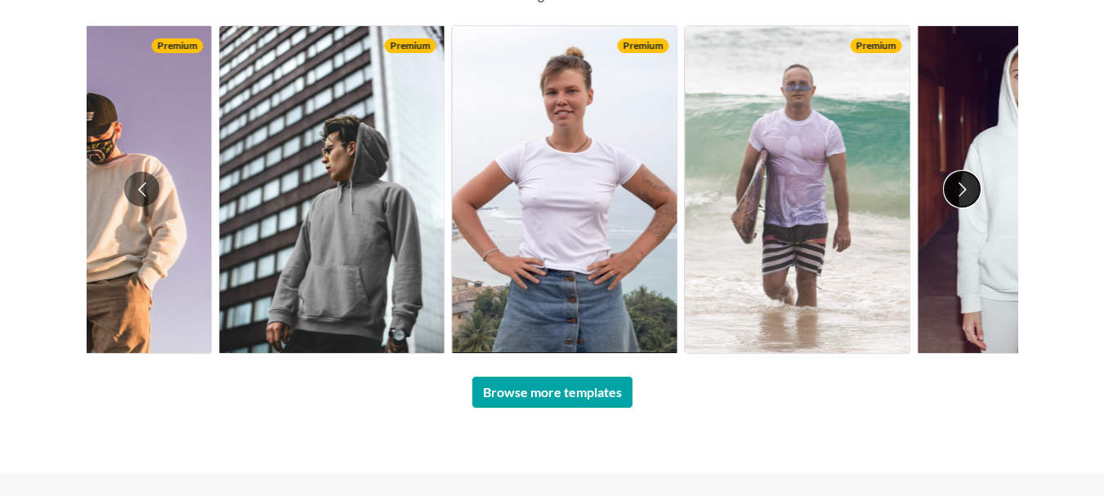
click at [969, 193] on button "Go to next slide" at bounding box center [961, 189] width 35 height 35
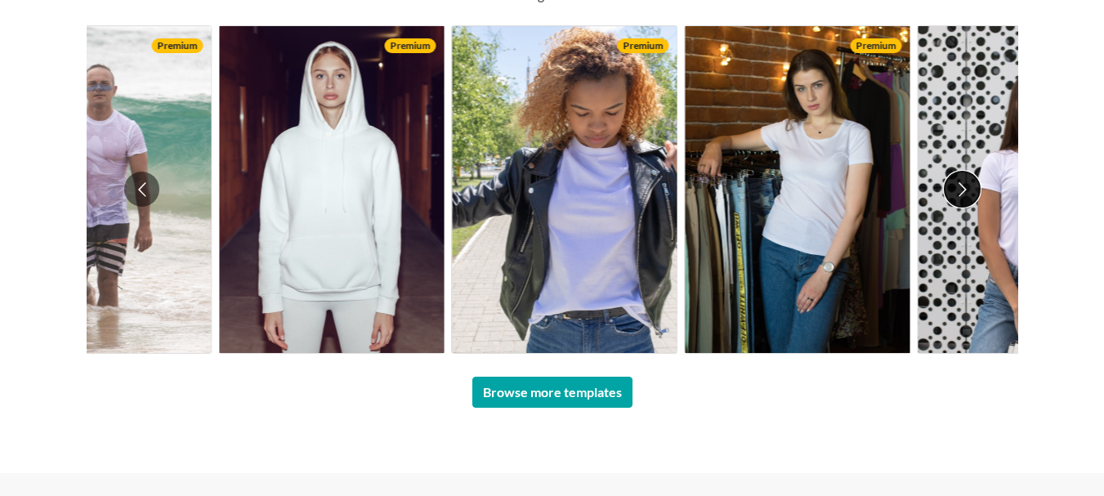
click at [969, 193] on button "Go to next slide" at bounding box center [961, 189] width 35 height 35
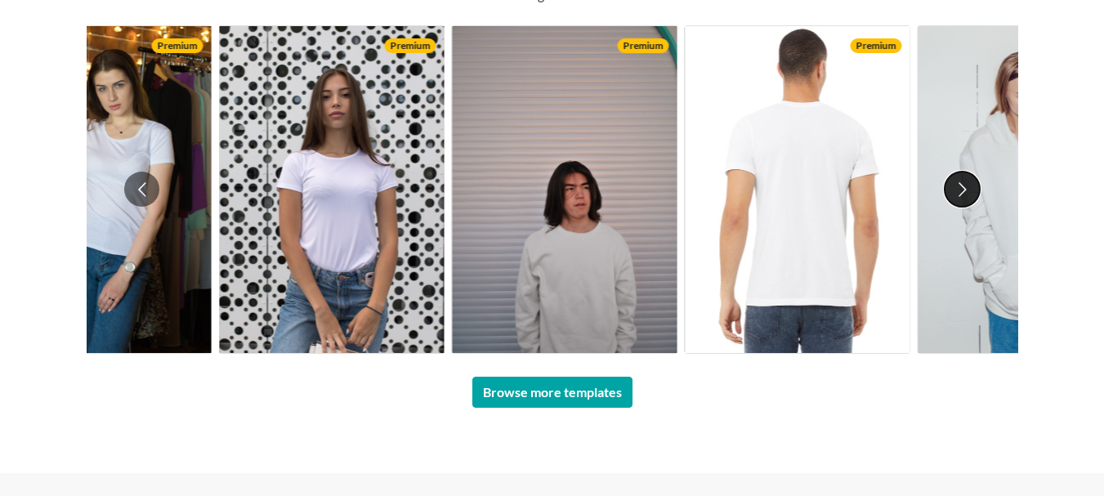
click at [970, 192] on button "Go to next slide" at bounding box center [961, 189] width 35 height 35
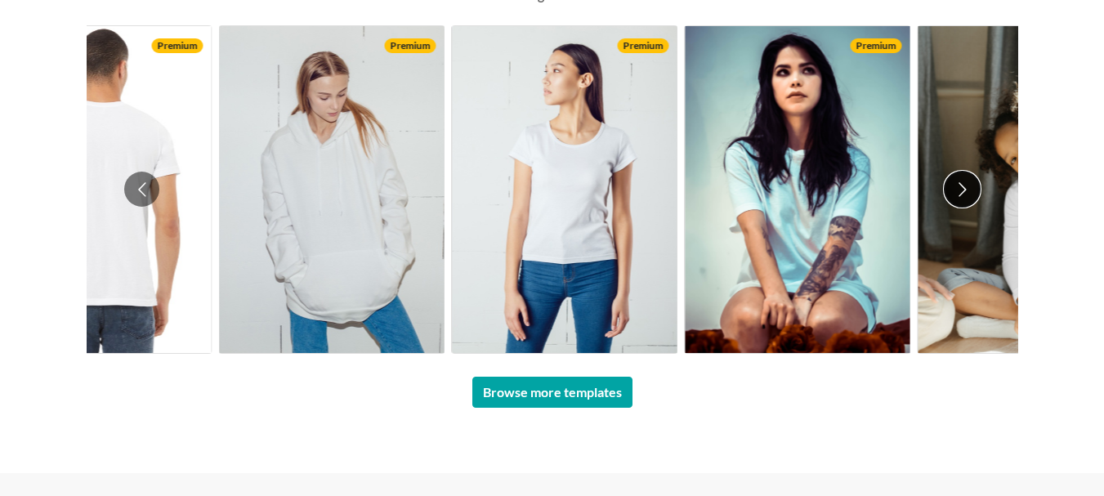
click at [970, 191] on button "Go to next slide" at bounding box center [961, 189] width 35 height 35
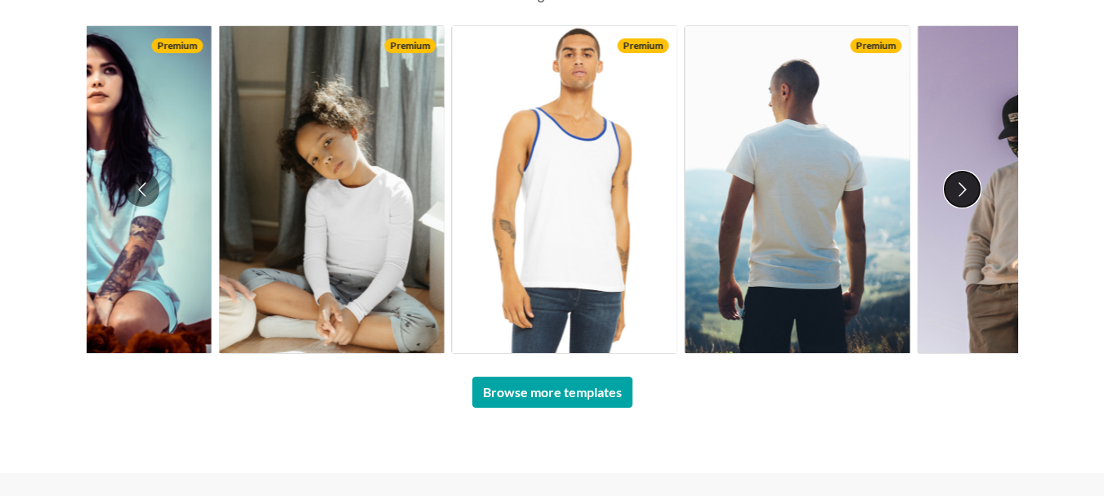
click at [970, 191] on button "Go to next slide" at bounding box center [961, 189] width 35 height 35
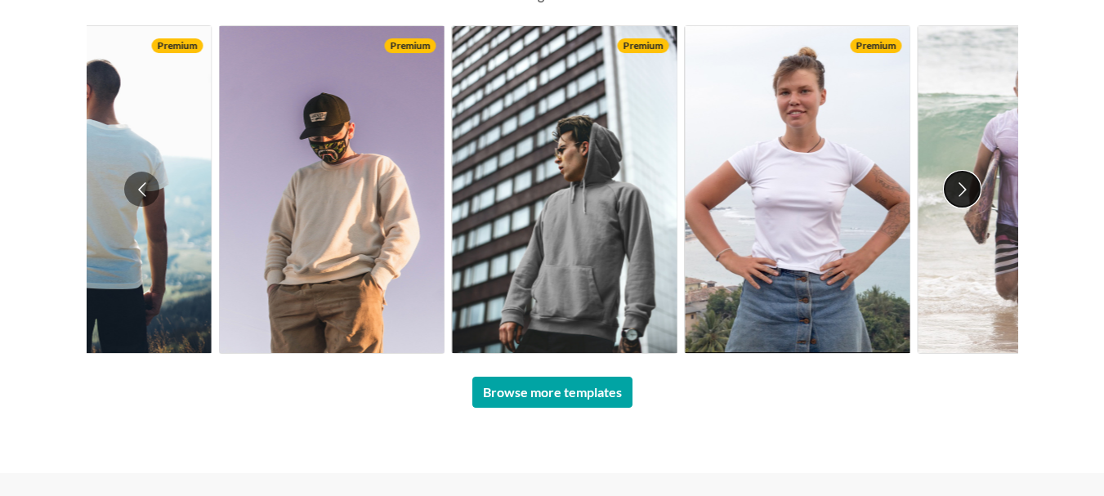
click at [971, 191] on button "Go to next slide" at bounding box center [961, 189] width 35 height 35
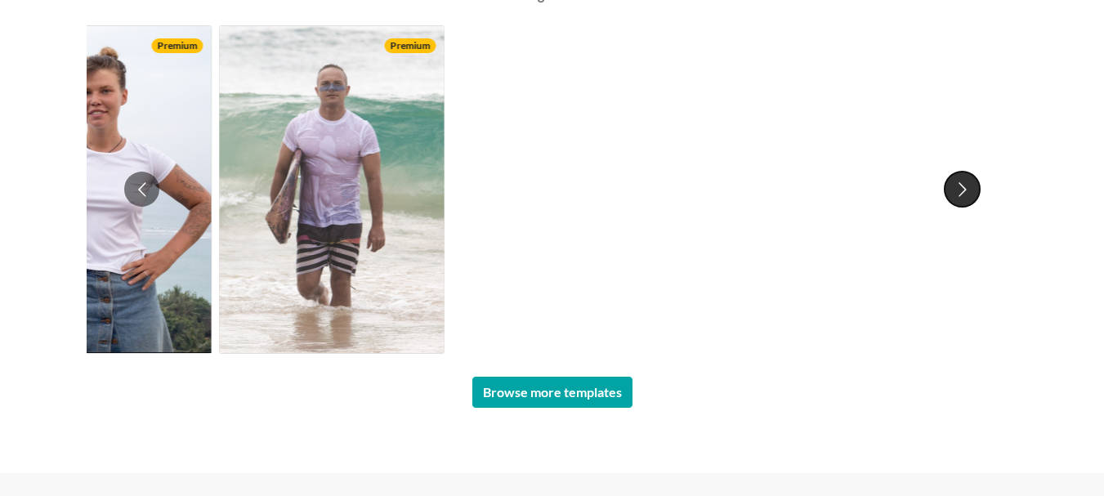
click at [971, 191] on button "Go to next slide" at bounding box center [961, 189] width 35 height 35
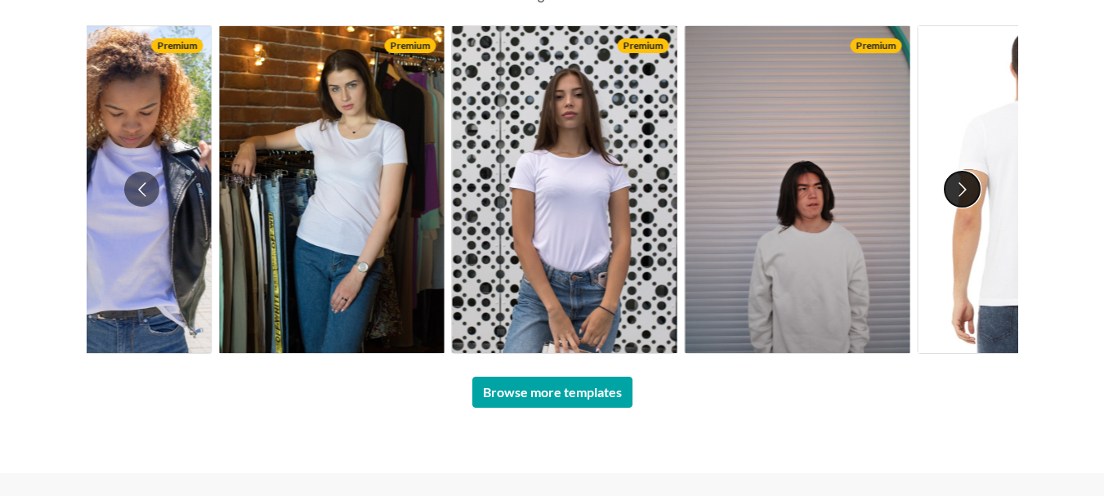
click at [971, 191] on button "Go to next slide" at bounding box center [961, 189] width 35 height 35
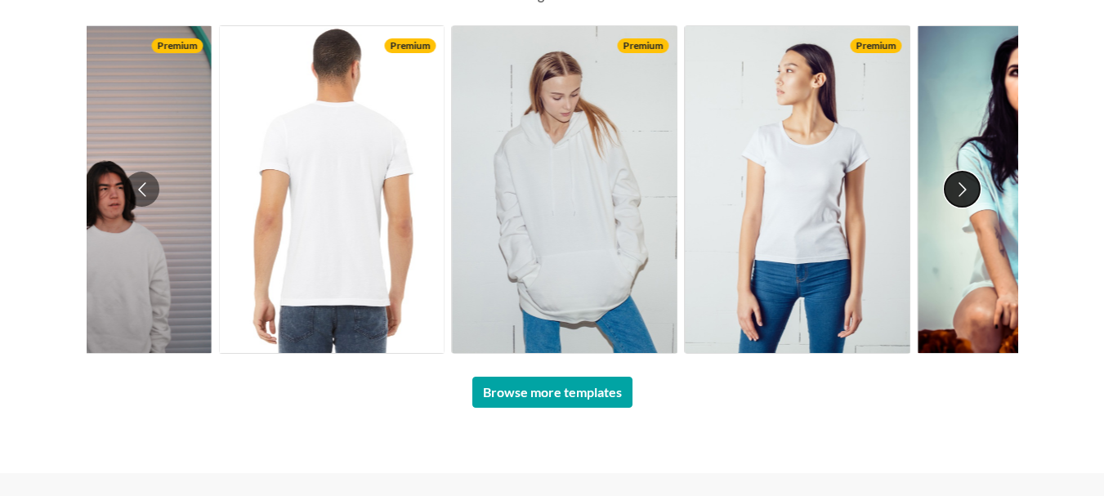
click at [971, 191] on button "Go to next slide" at bounding box center [961, 189] width 35 height 35
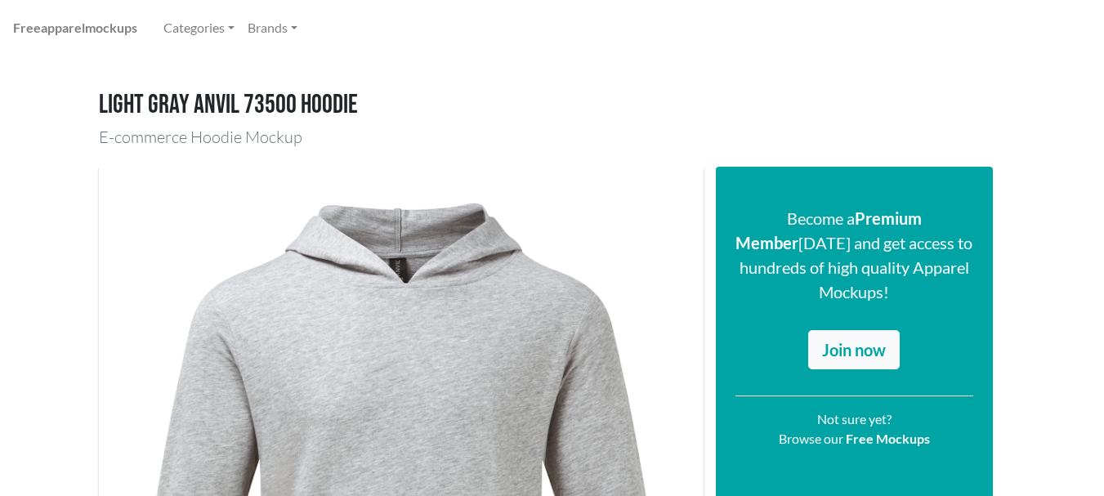
scroll to position [0, 0]
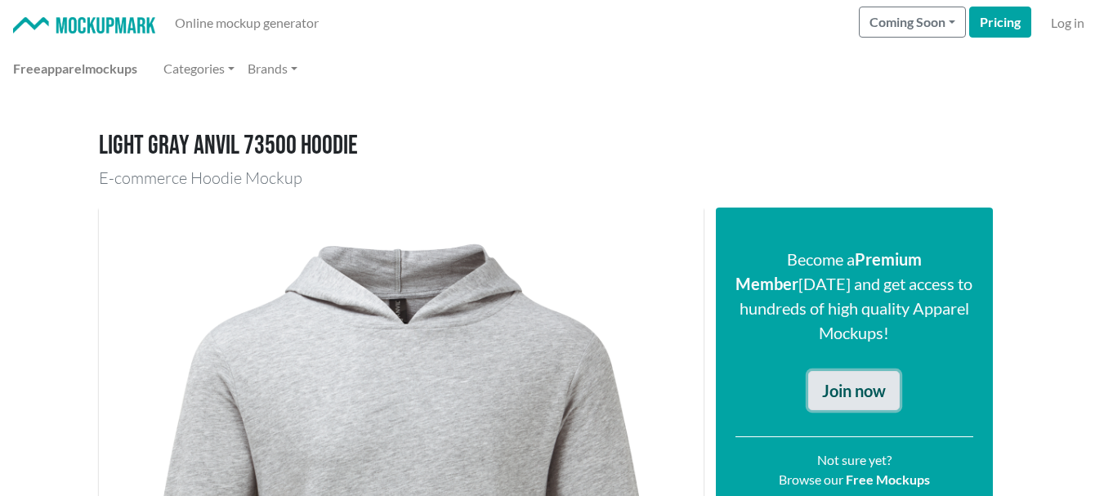
click at [861, 372] on link "Join now" at bounding box center [854, 390] width 92 height 39
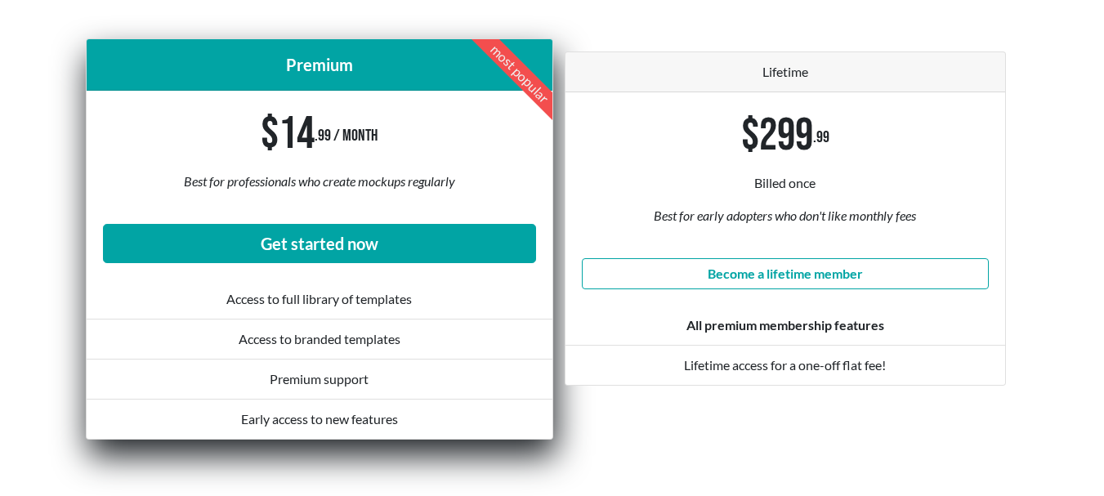
scroll to position [136, 0]
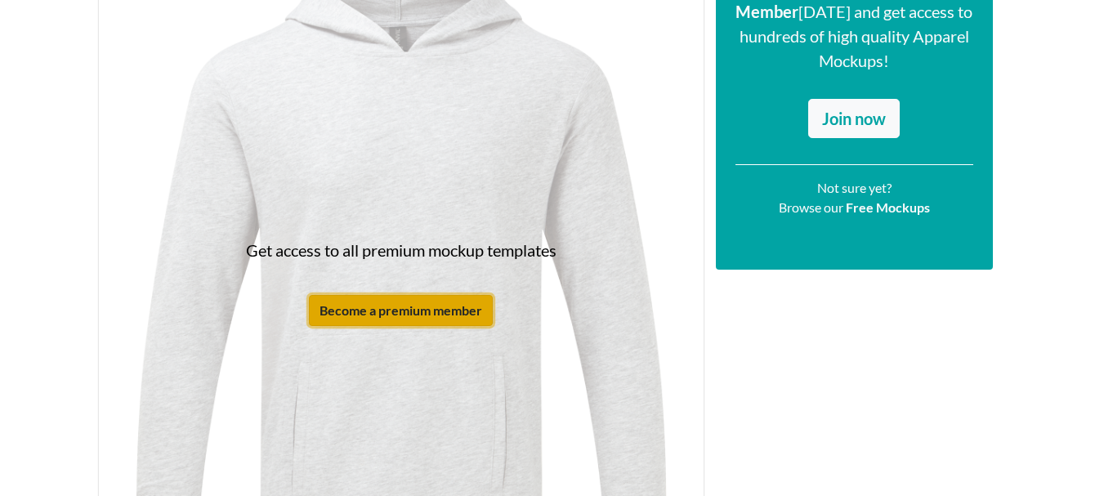
click at [438, 311] on button "Become a premium member" at bounding box center [401, 310] width 184 height 31
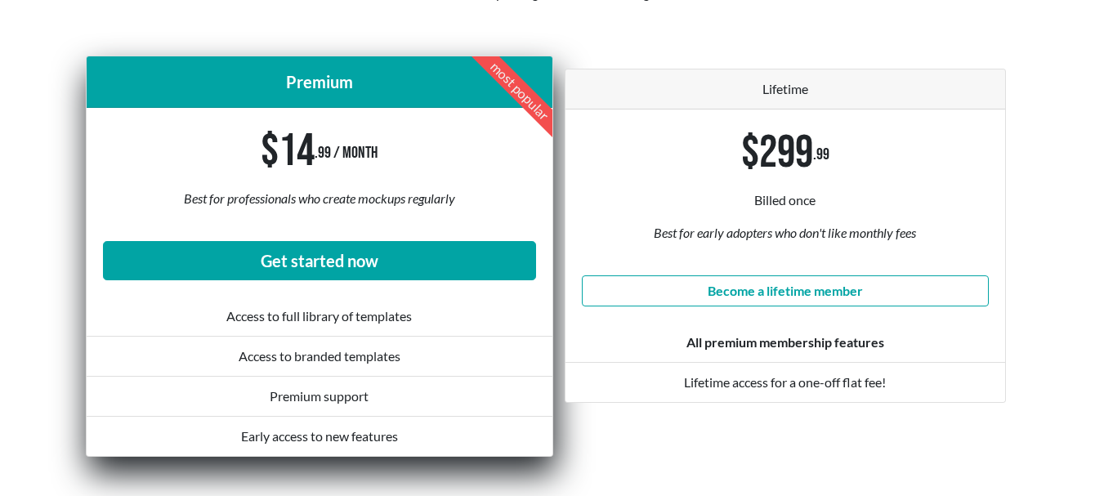
scroll to position [226, 0]
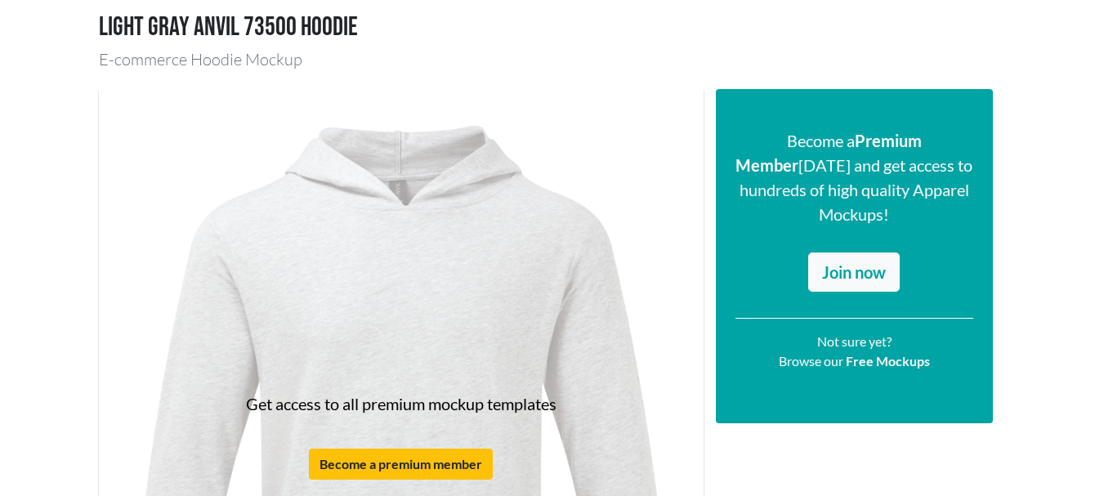
scroll to position [272, 0]
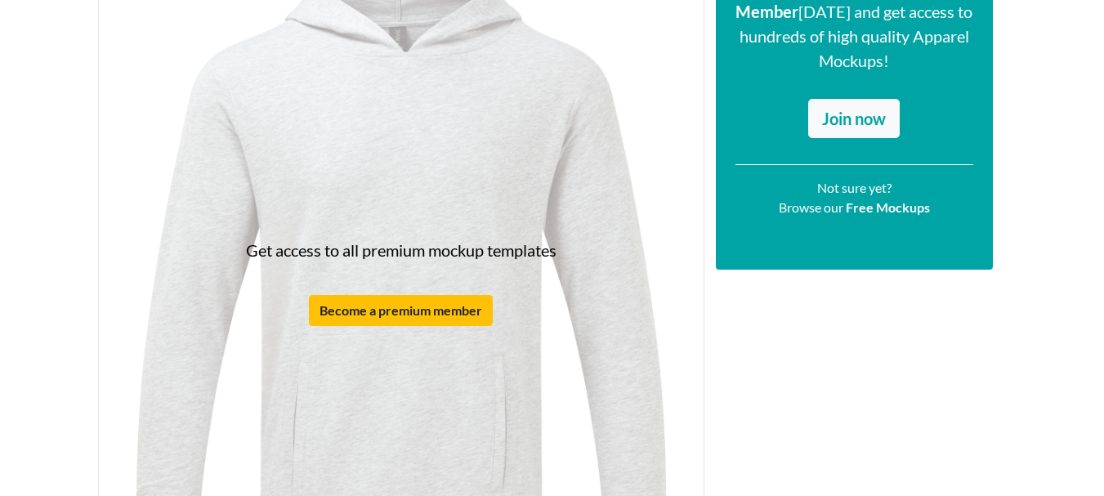
click at [402, 242] on p "Get access to all premium mockup templates" at bounding box center [401, 250] width 310 height 25
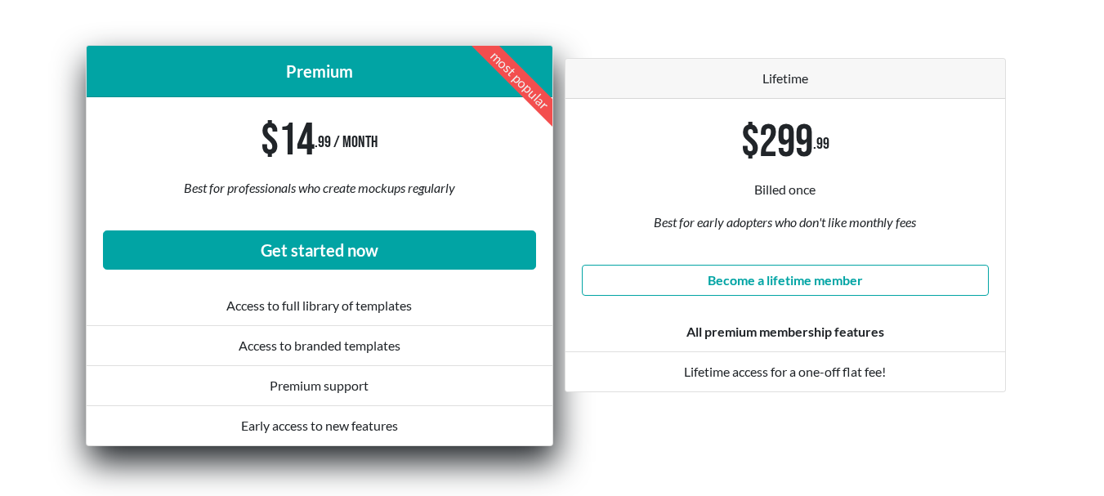
scroll to position [363, 0]
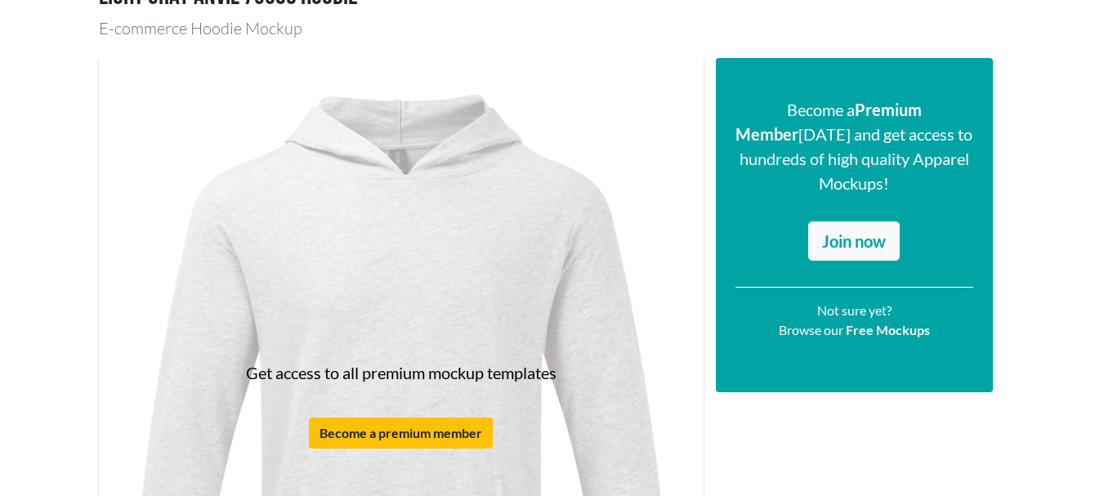
scroll to position [272, 0]
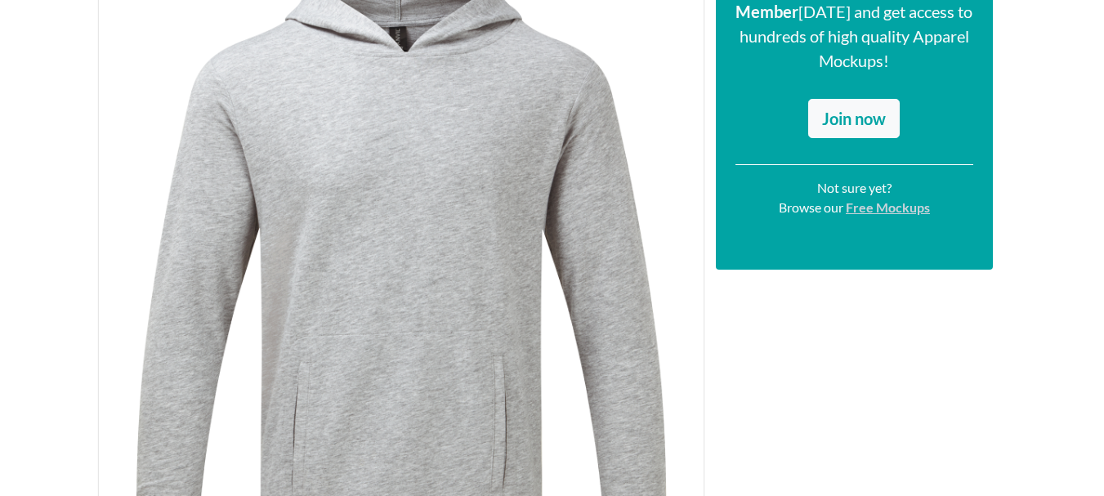
click at [871, 199] on link "Free Mockups" at bounding box center [888, 207] width 84 height 16
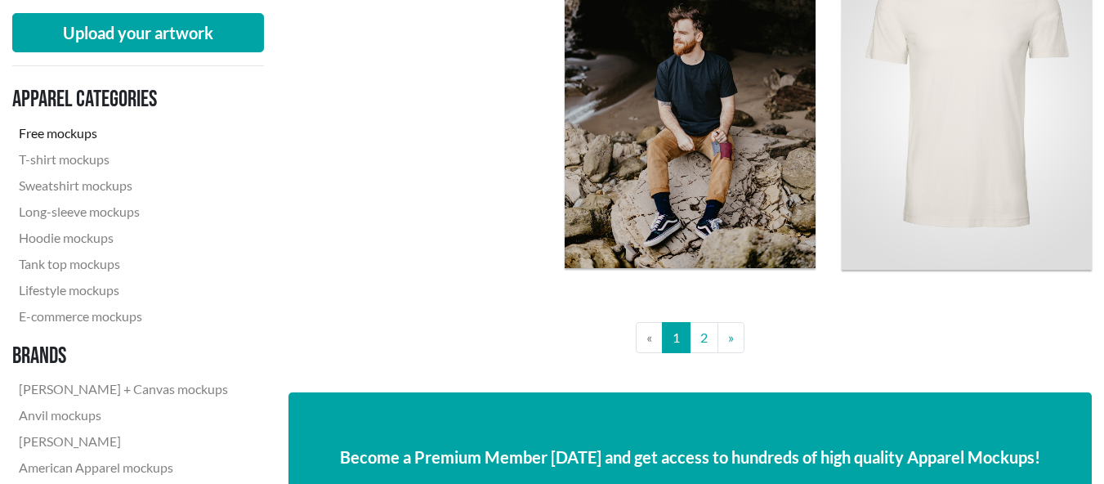
scroll to position [3268, 0]
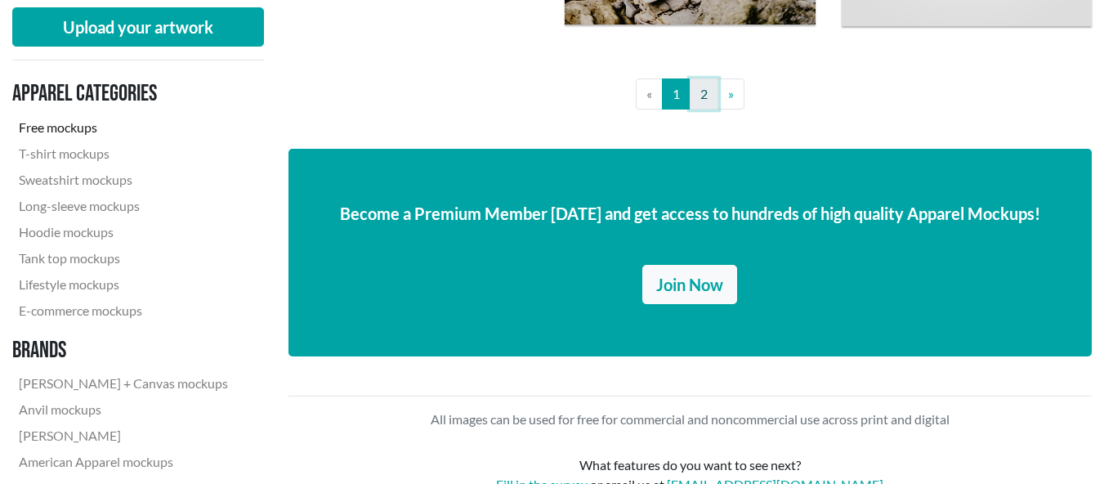
click at [705, 100] on link "2" at bounding box center [704, 93] width 29 height 31
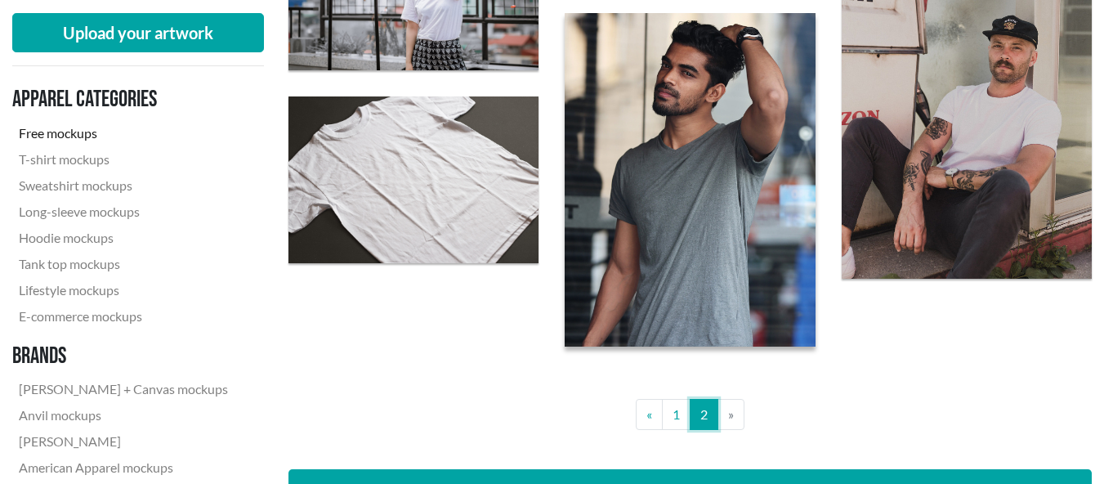
scroll to position [1498, 0]
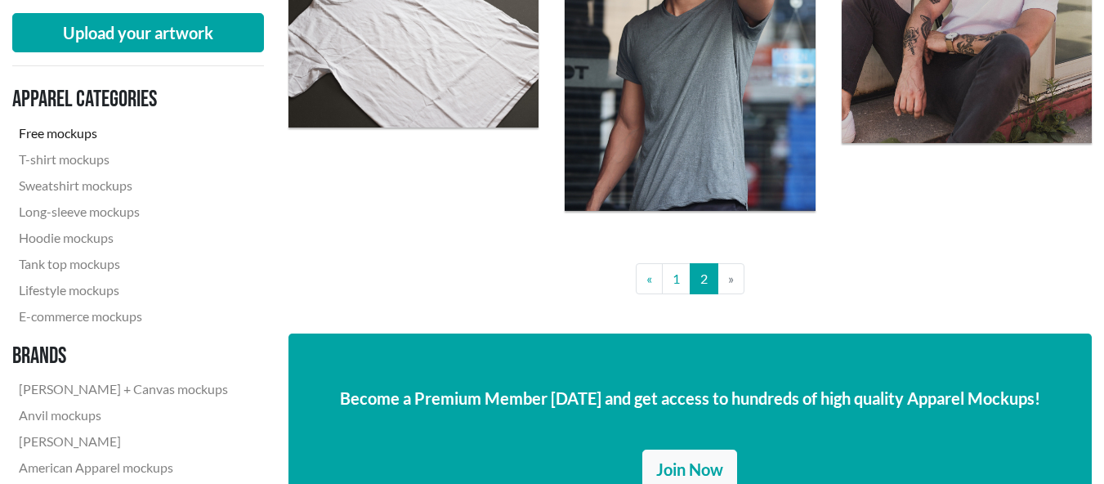
click at [731, 282] on li "» Next" at bounding box center [731, 278] width 26 height 31
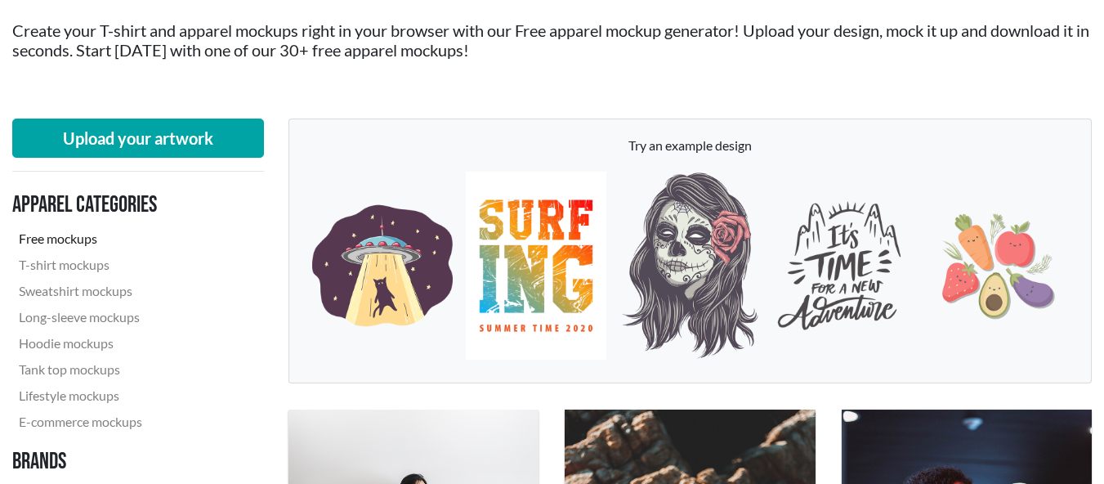
scroll to position [0, 0]
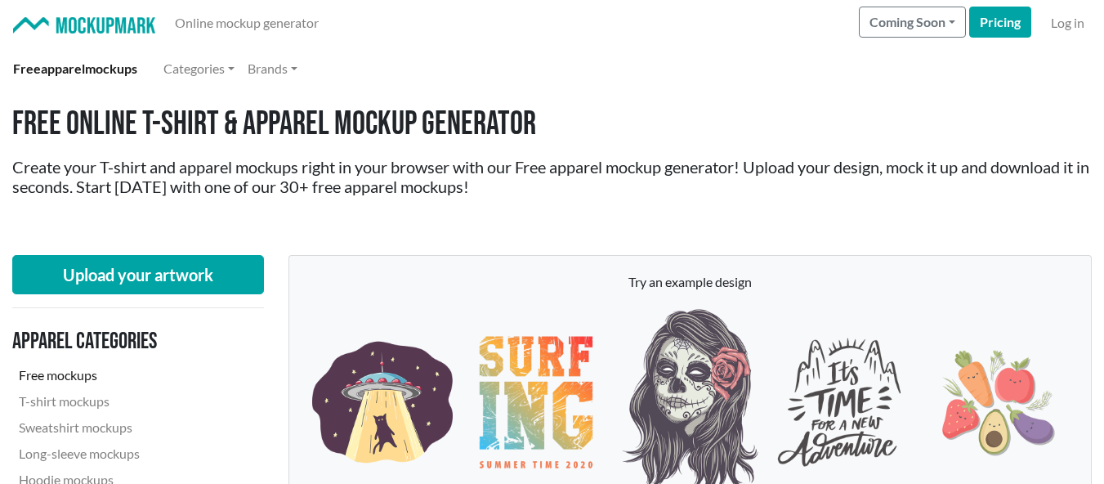
click at [99, 70] on link "Free apparel mockups" at bounding box center [75, 68] width 137 height 33
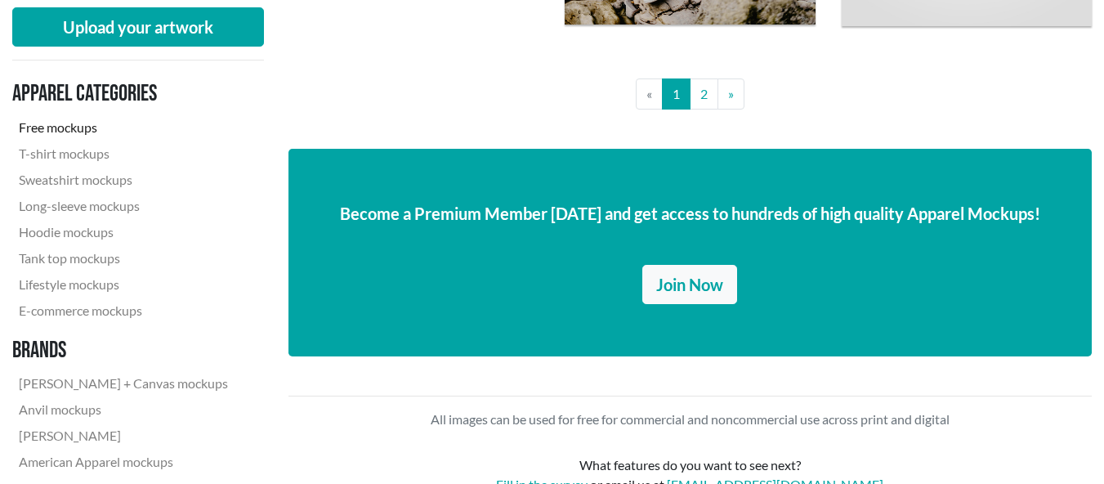
scroll to position [2996, 0]
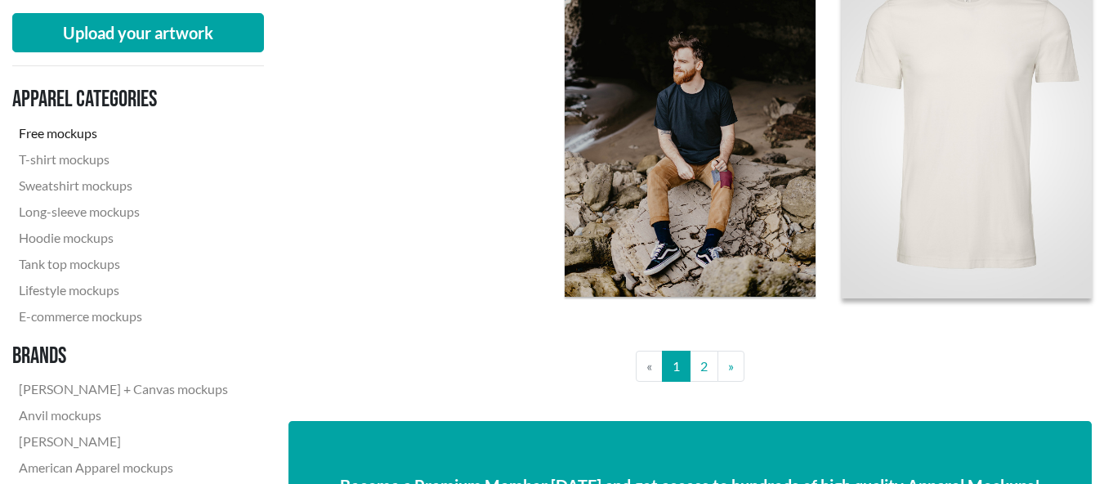
click at [904, 109] on img at bounding box center [965, 131] width 275 height 367
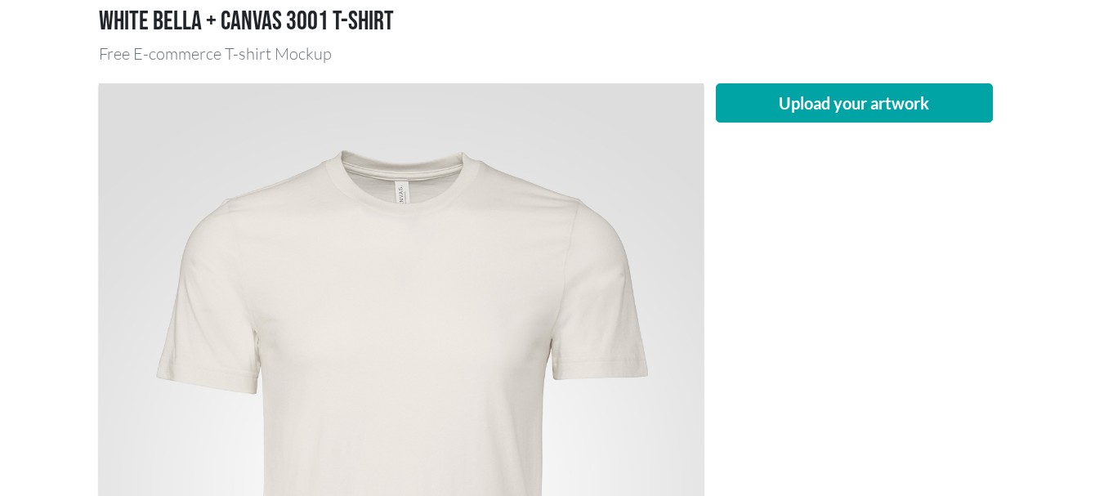
scroll to position [272, 0]
